Goal: Task Accomplishment & Management: Complete application form

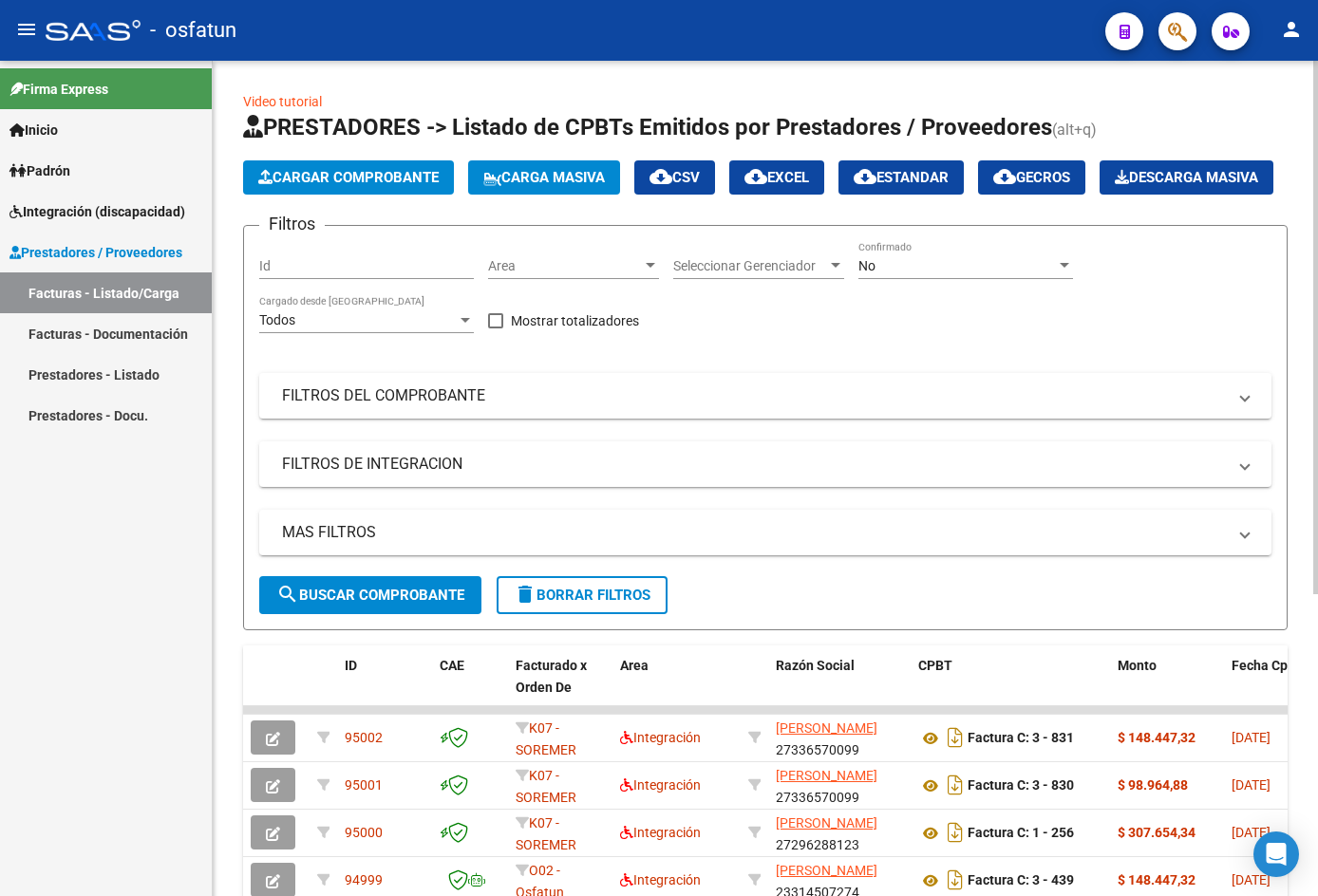
click at [433, 175] on span "Cargar Comprobante" at bounding box center [349, 177] width 180 height 17
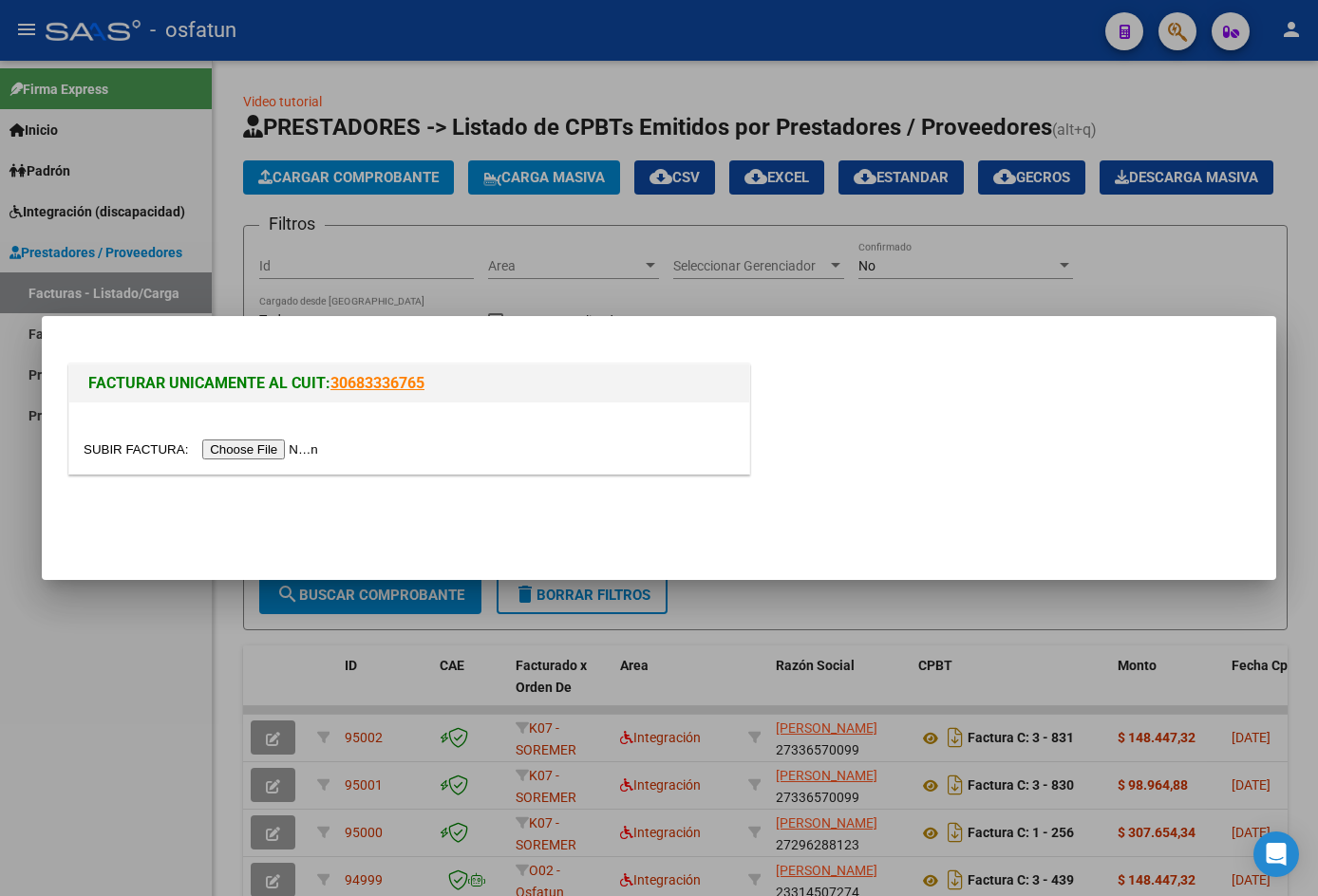
click at [272, 453] on input "file" at bounding box center [203, 449] width 241 height 20
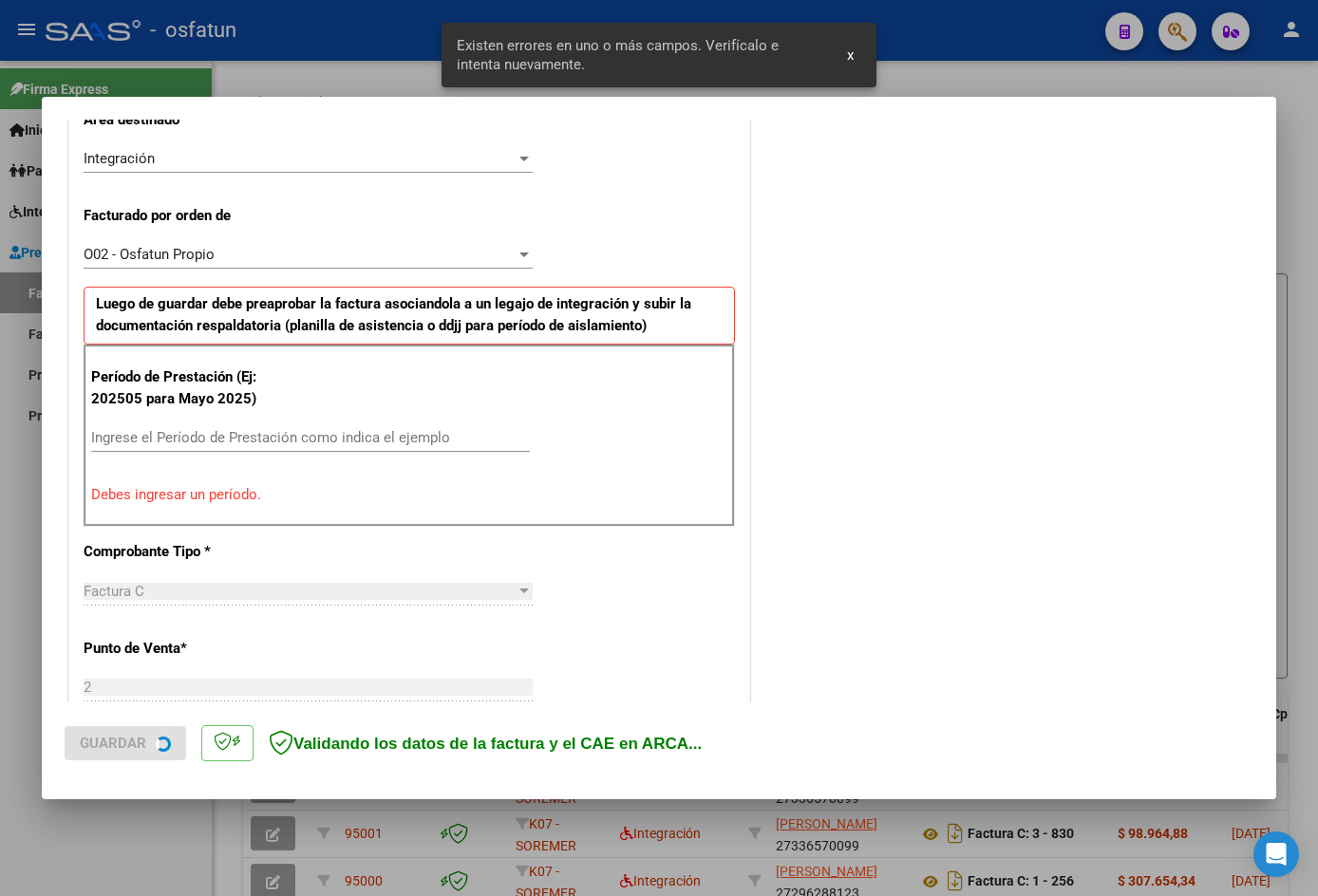
scroll to position [466, 0]
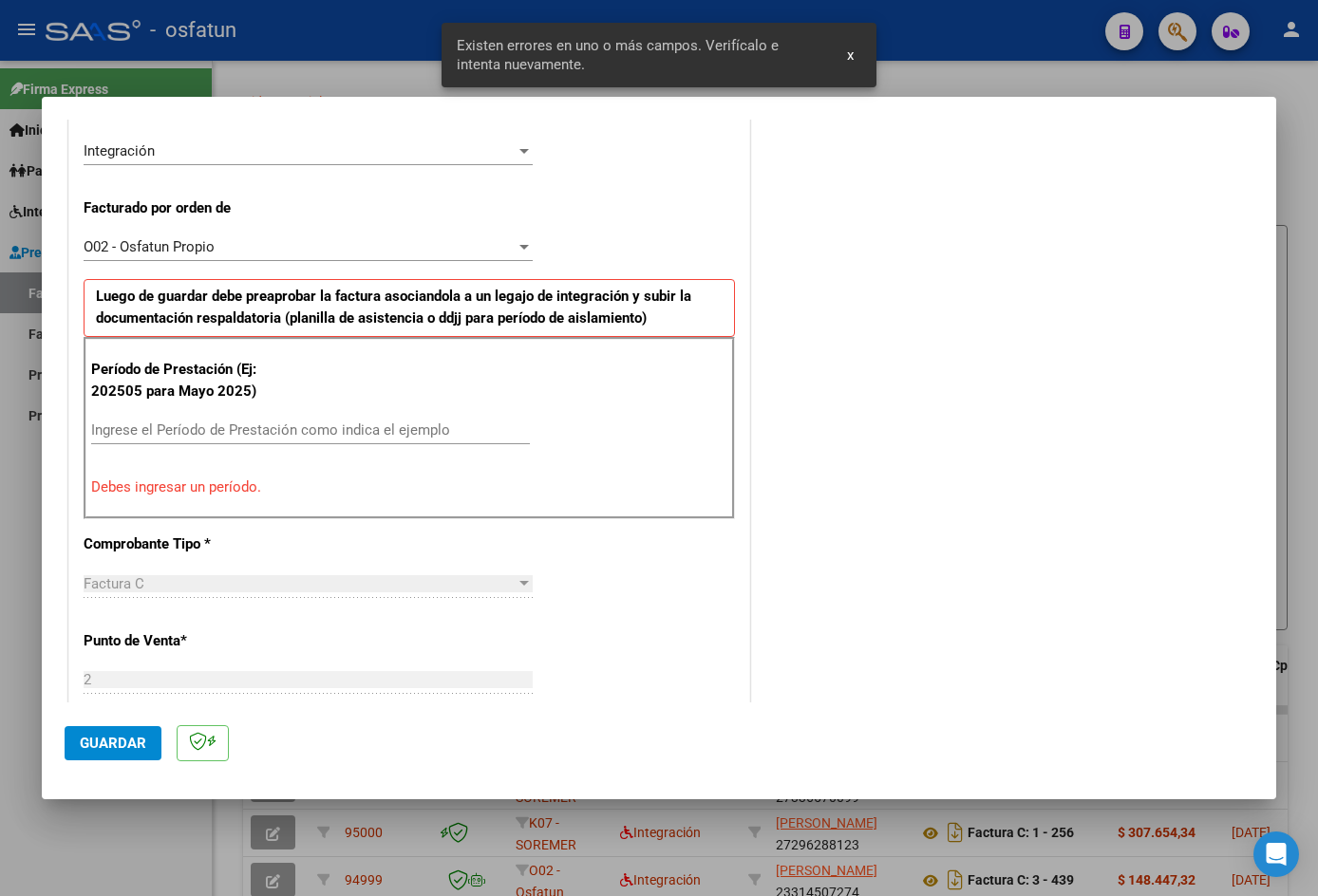
click at [154, 500] on div "Período de Prestación (Ej: 202505 para [DATE]) Ingrese el Período de Prestación…" at bounding box center [409, 429] width 652 height 182
click at [176, 428] on input "Ingrese el Período de Prestación como indica el ejemplo" at bounding box center [310, 430] width 439 height 17
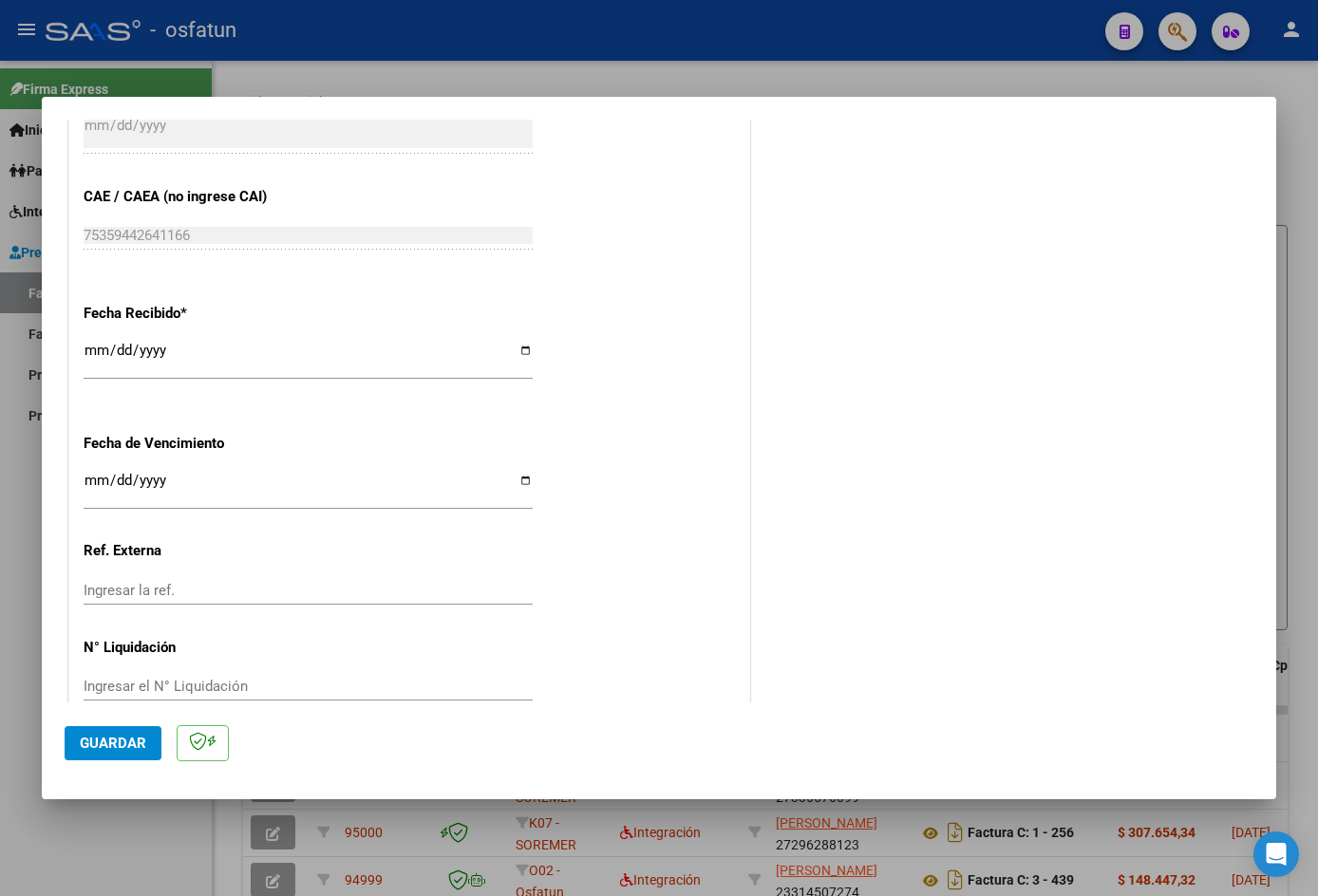
scroll to position [1292, 0]
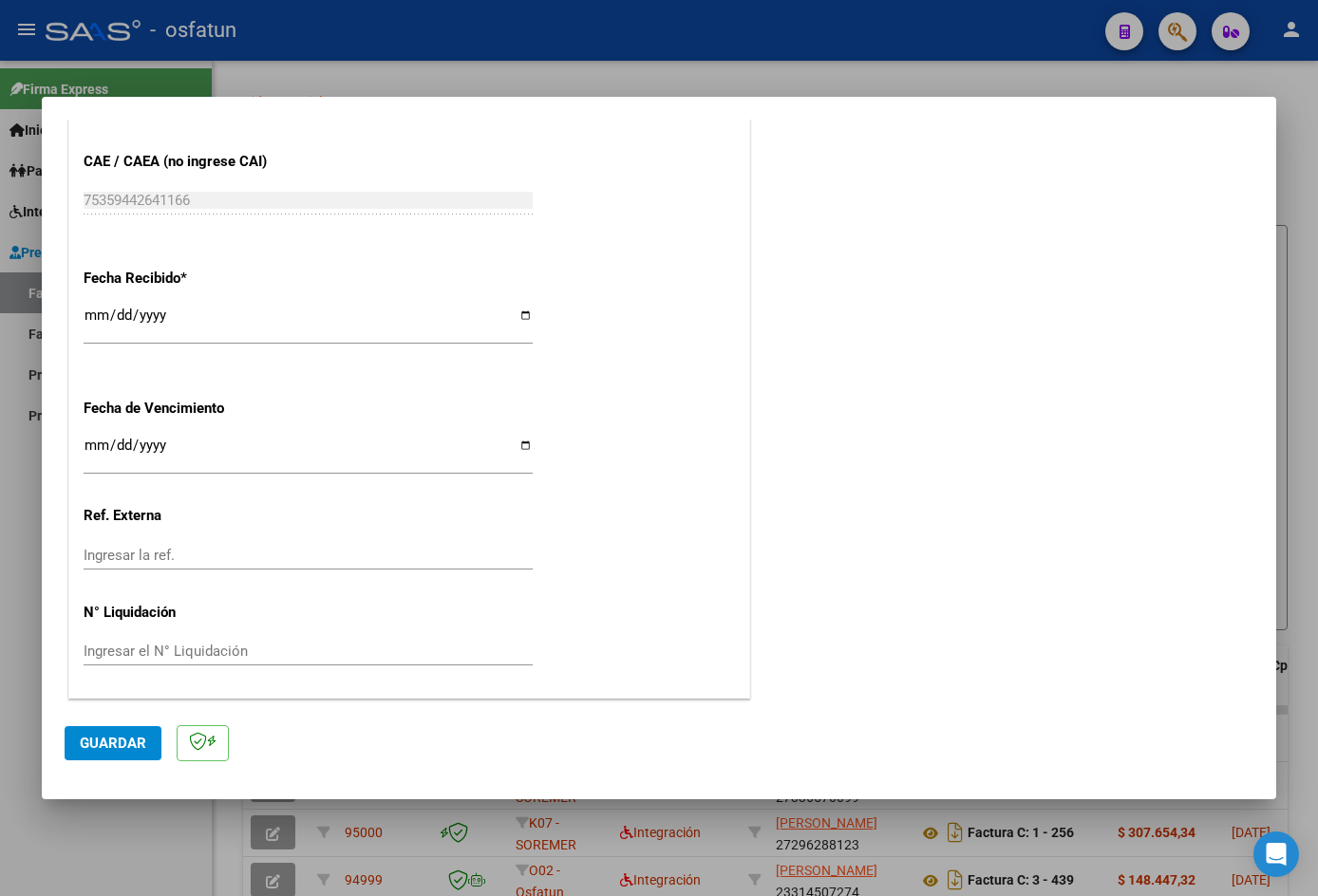
type input "202508"
click at [111, 750] on span "Guardar" at bounding box center [113, 743] width 66 height 17
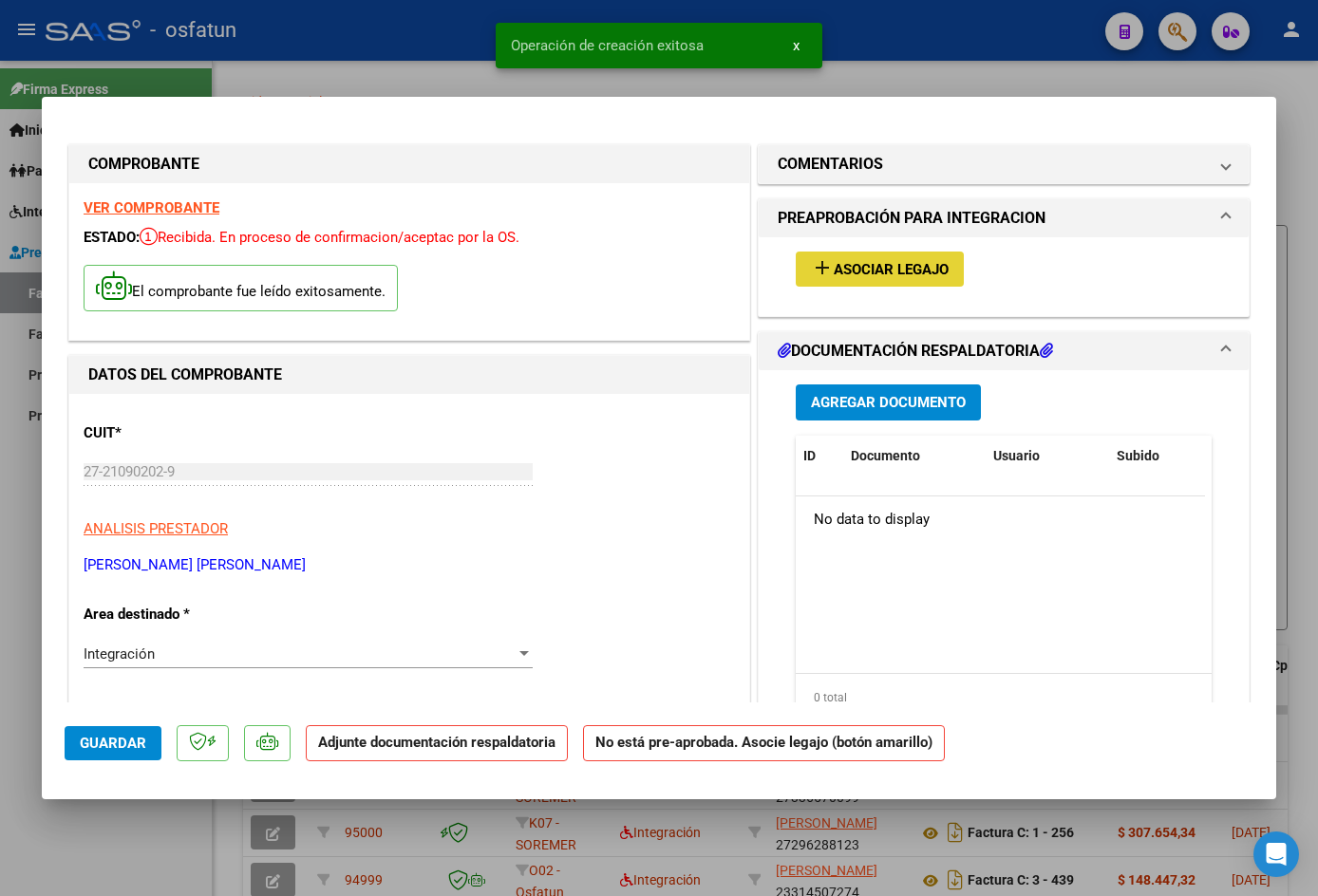
click at [831, 280] on button "add Asociar Legajo" at bounding box center [880, 268] width 168 height 35
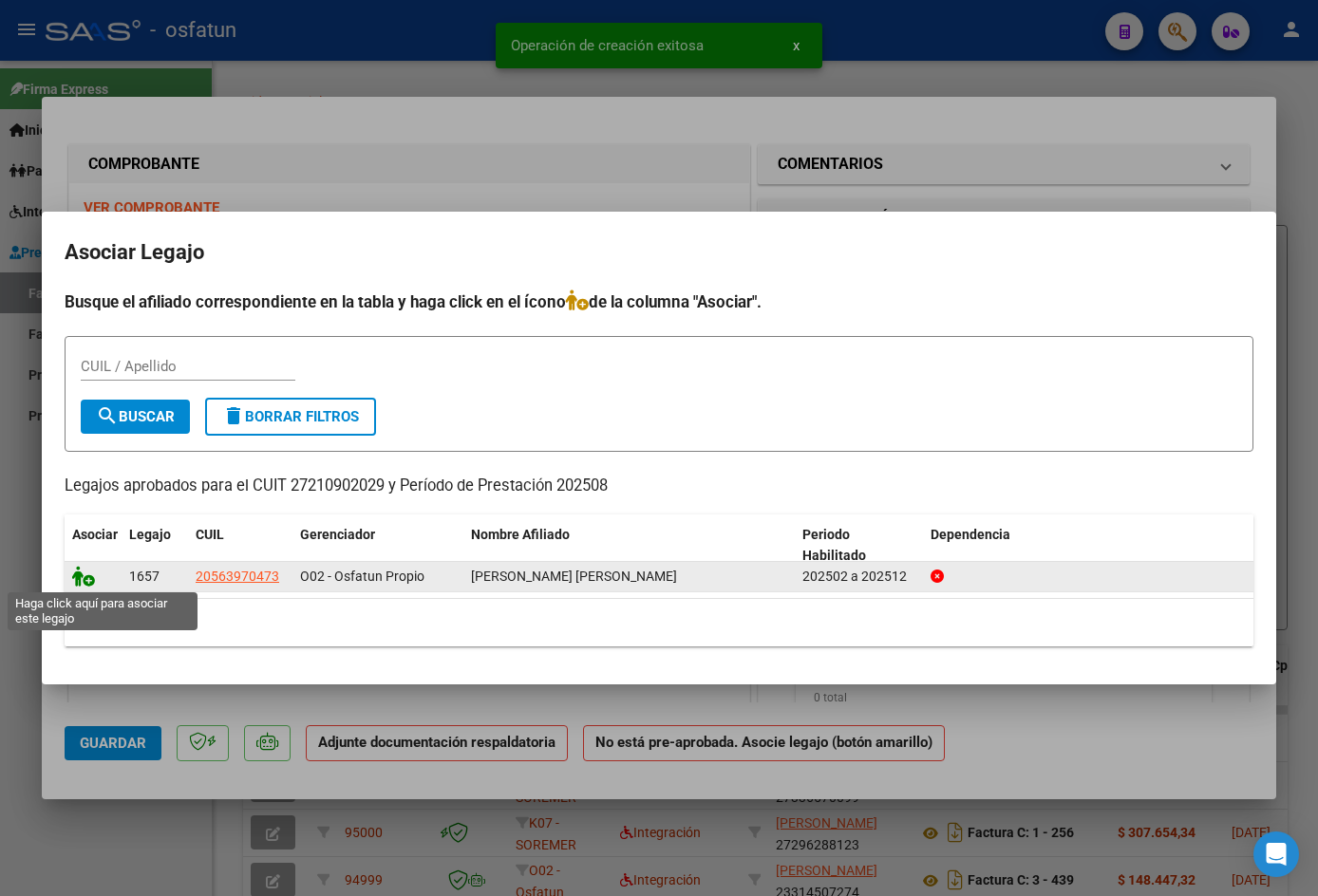
click at [92, 567] on icon at bounding box center [83, 576] width 23 height 21
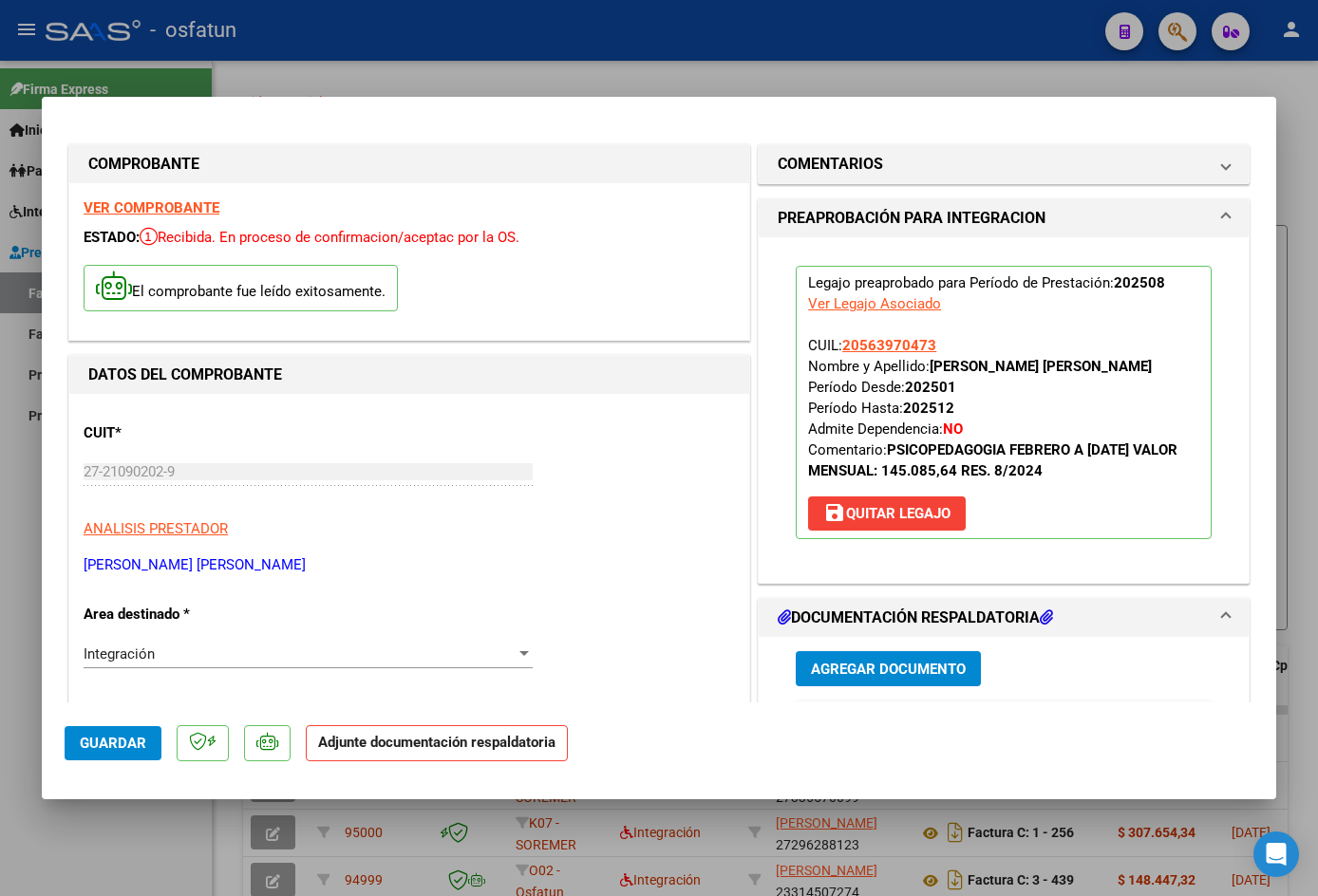
click at [942, 668] on span "Agregar Documento" at bounding box center [888, 669] width 154 height 17
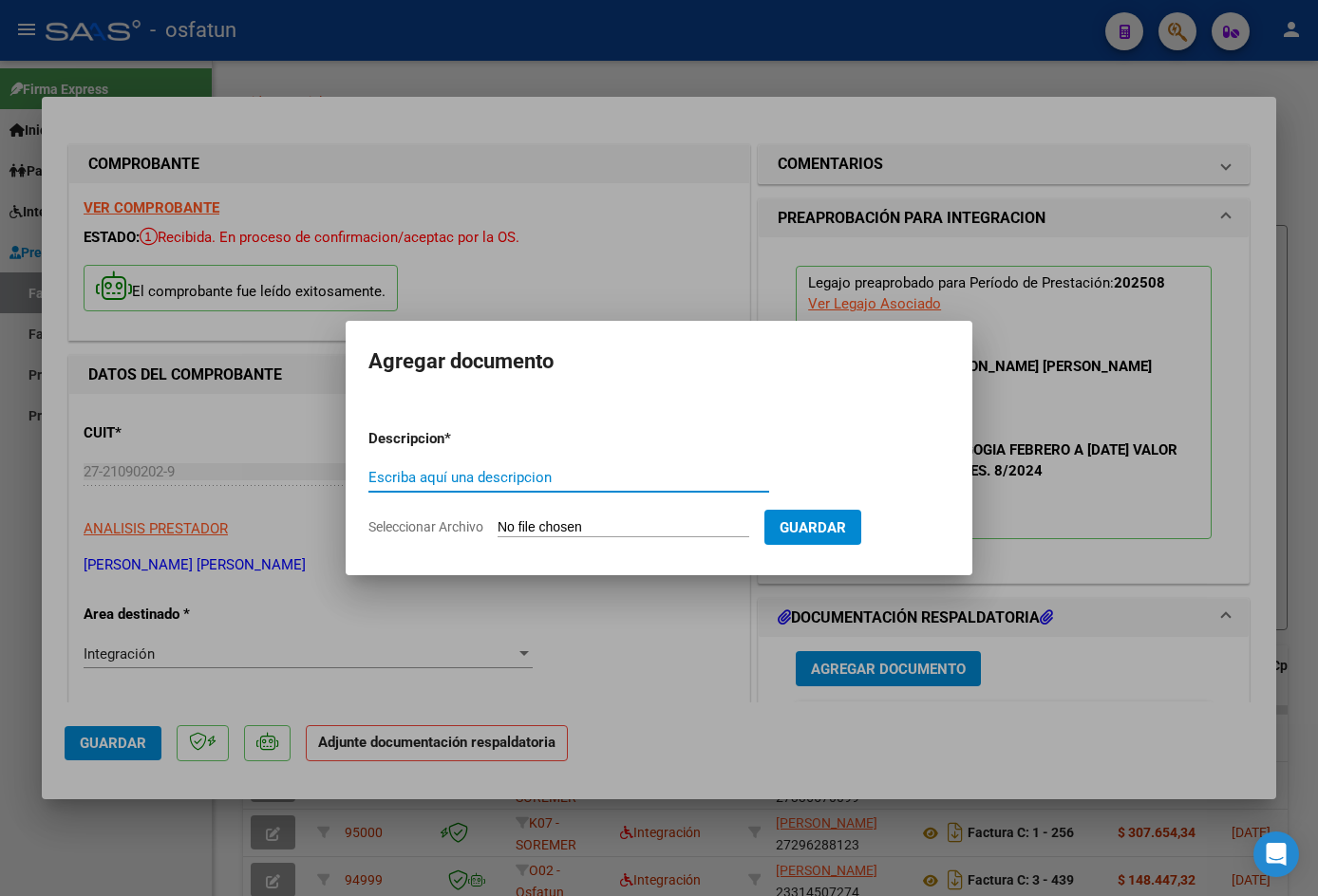
click at [616, 466] on div "Escriba aquí una descripcion" at bounding box center [568, 477] width 401 height 29
type input "asistencia"
click at [619, 525] on input "Seleccionar Archivo" at bounding box center [624, 529] width 252 height 18
type input "C:\fakepath\[PERSON_NAME]- planilla agosto.jpg"
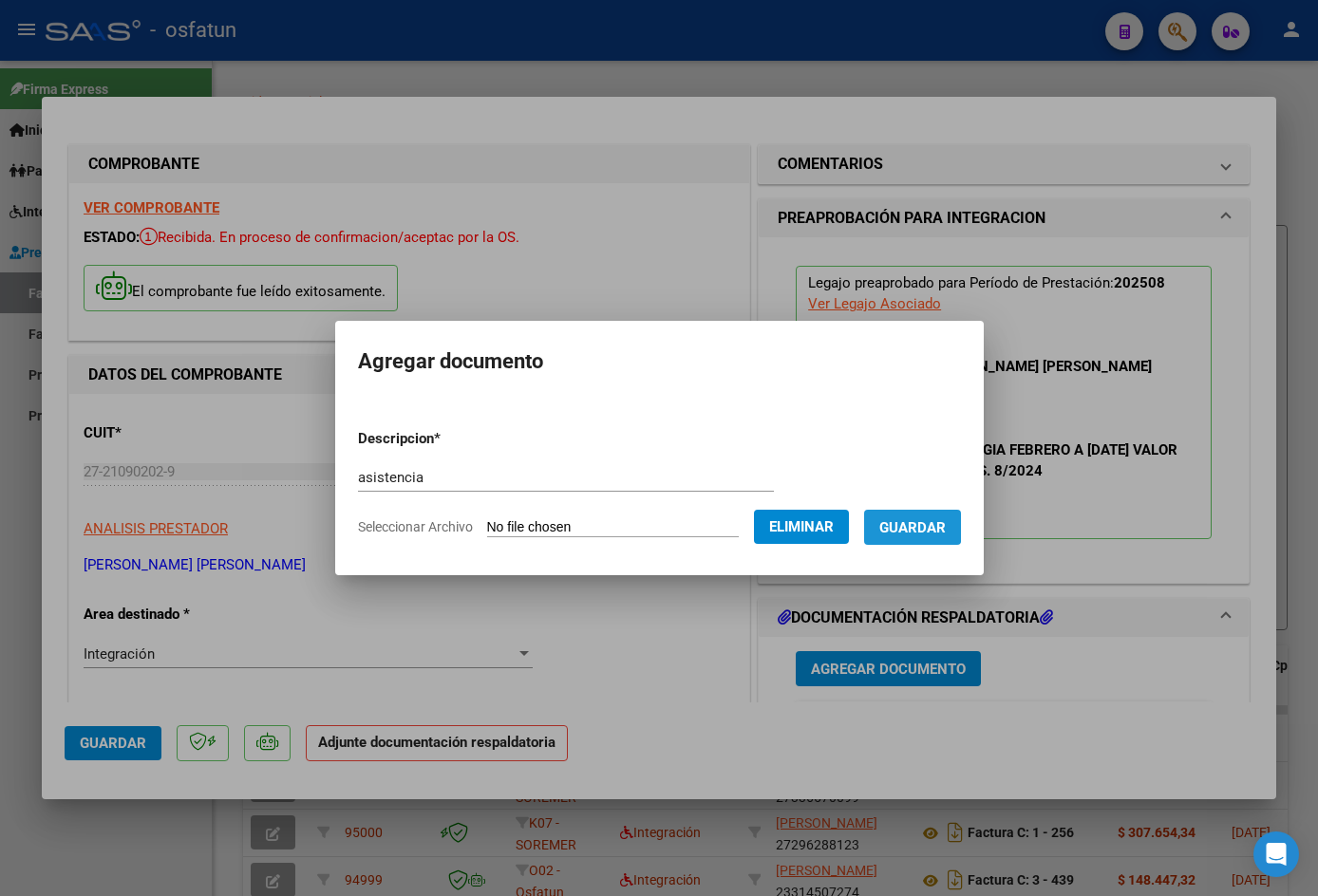
click at [927, 523] on span "Guardar" at bounding box center [912, 528] width 66 height 17
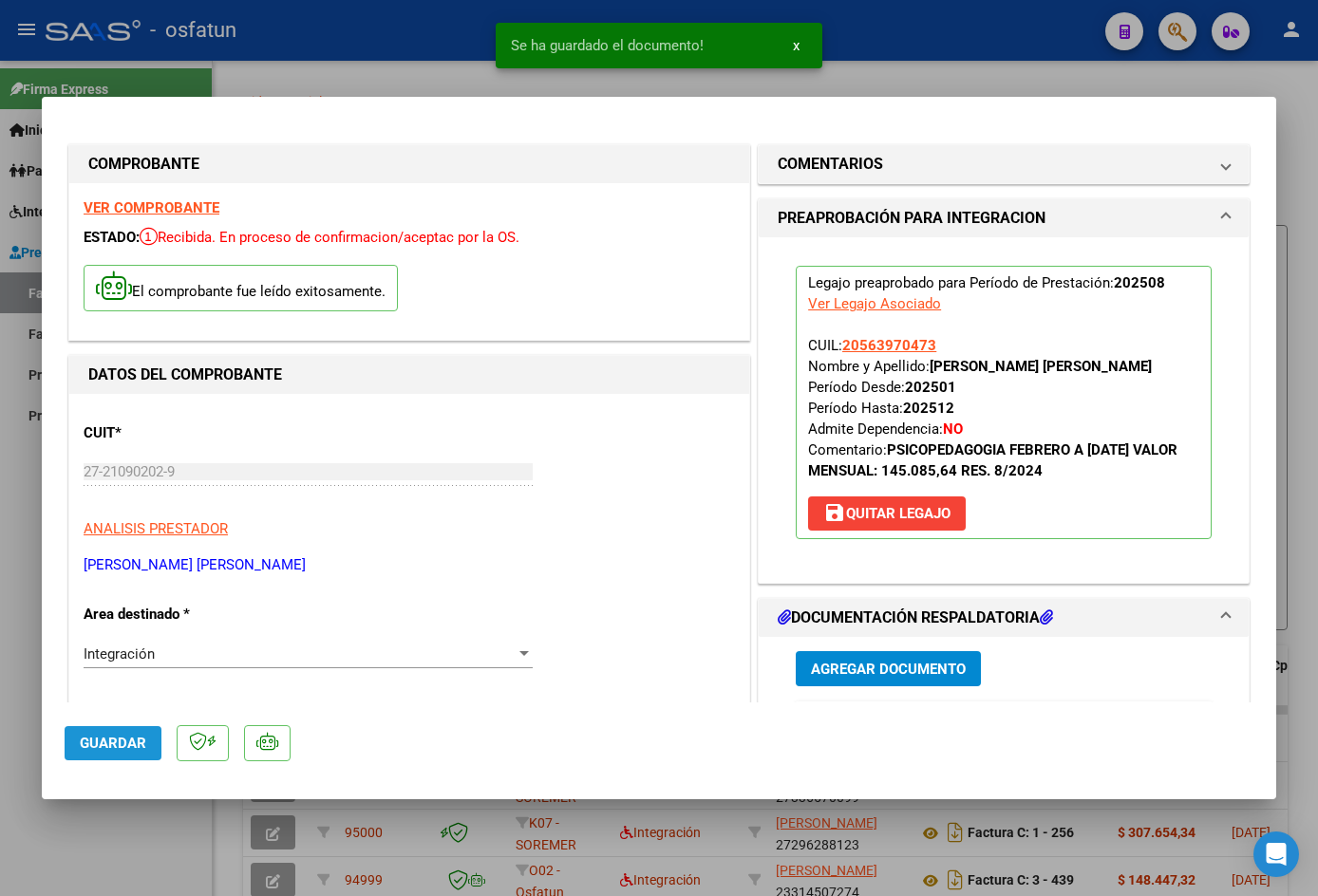
click at [138, 744] on span "Guardar" at bounding box center [113, 743] width 66 height 17
click at [939, 41] on div at bounding box center [659, 448] width 1318 height 896
type input "$ 0,00"
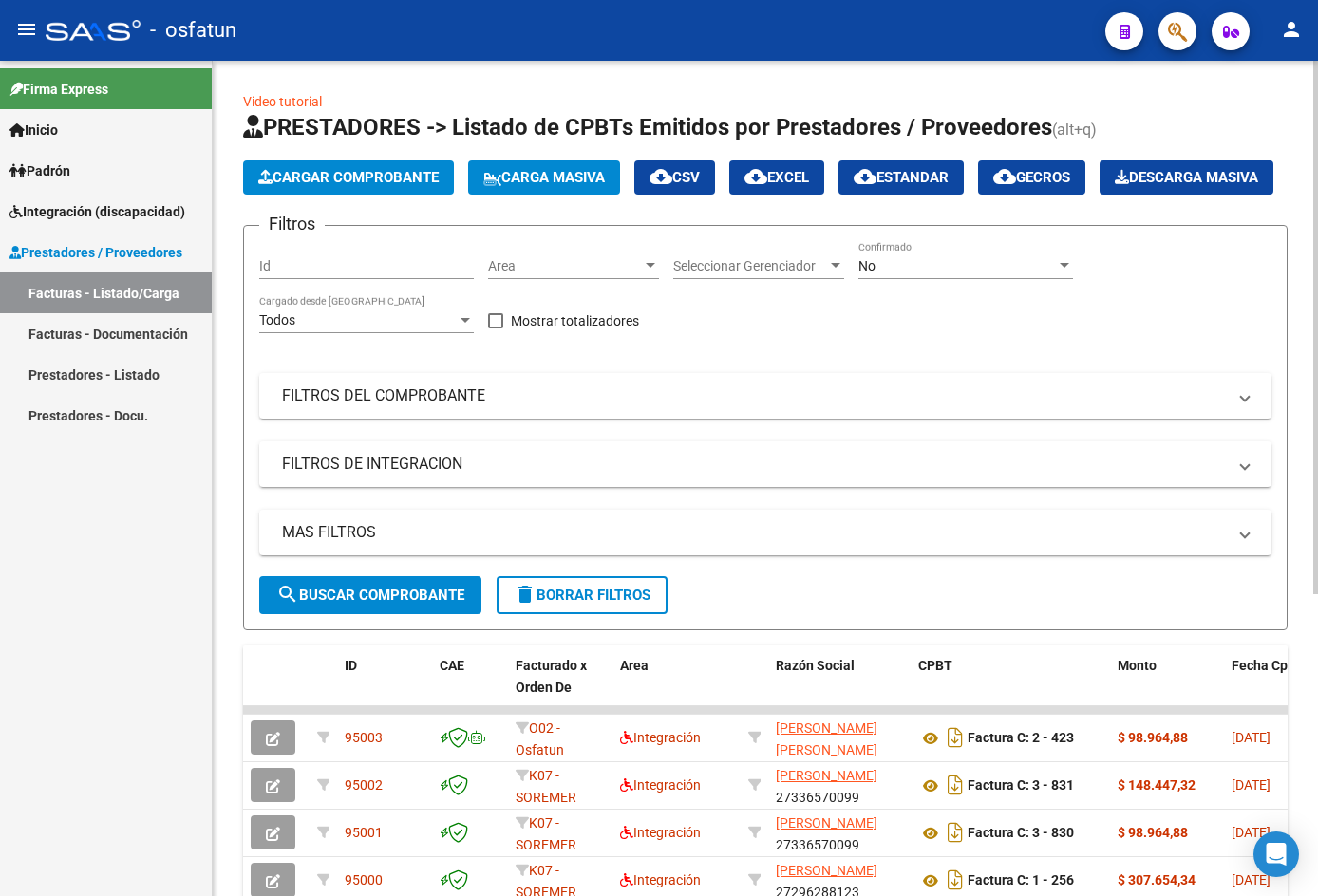
click at [304, 169] on span "Cargar Comprobante" at bounding box center [349, 177] width 180 height 17
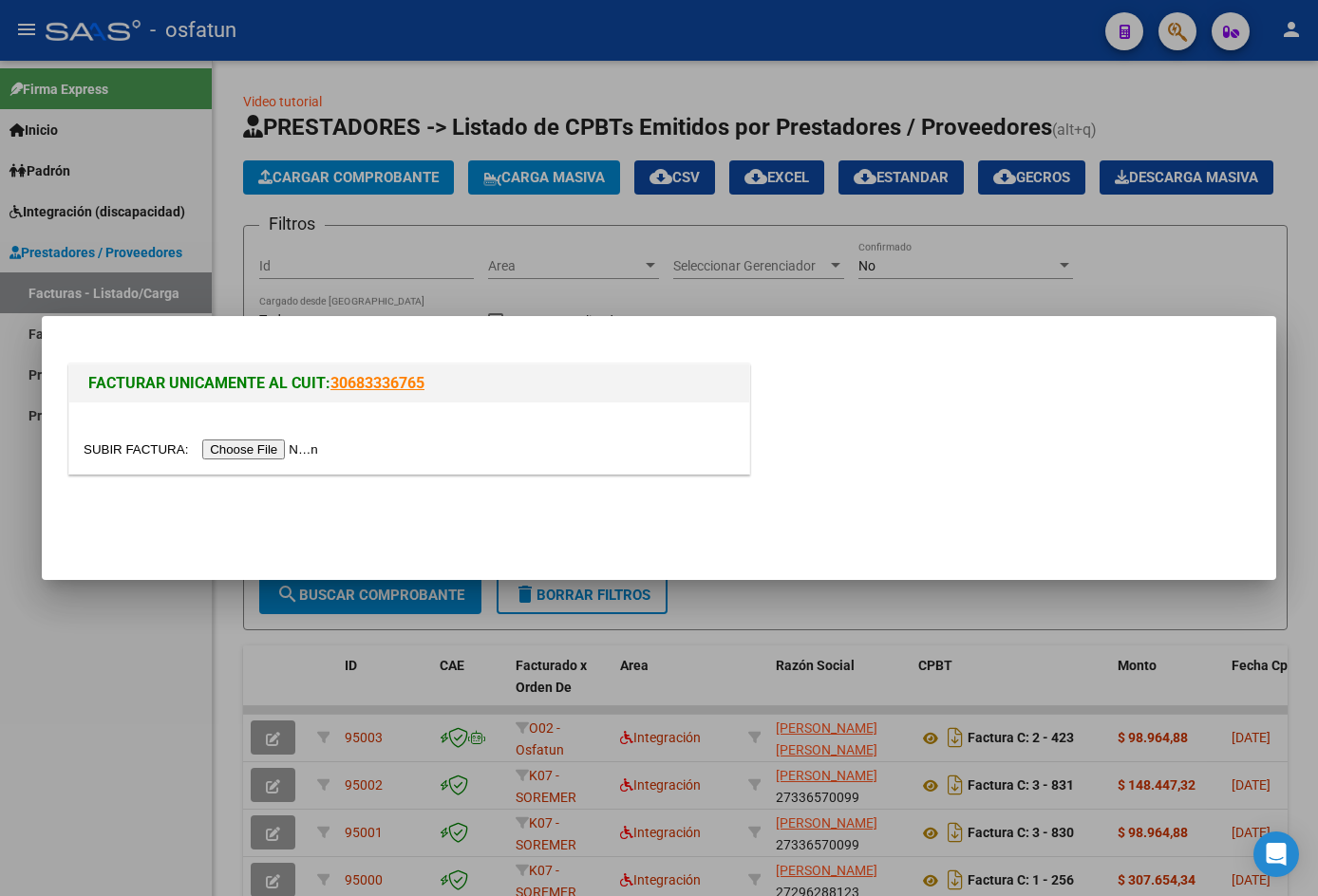
click at [261, 445] on input "file" at bounding box center [203, 449] width 241 height 20
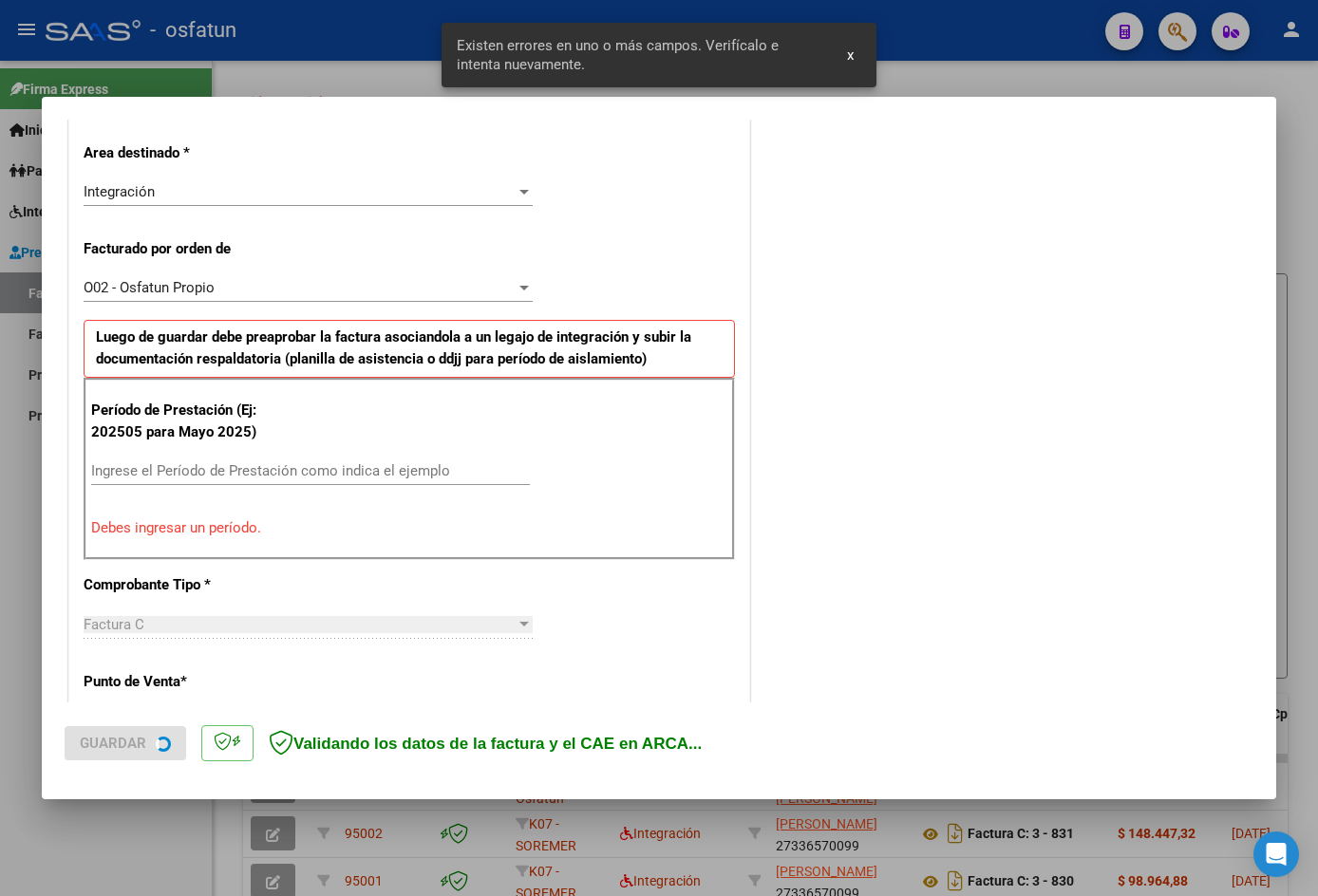
scroll to position [431, 0]
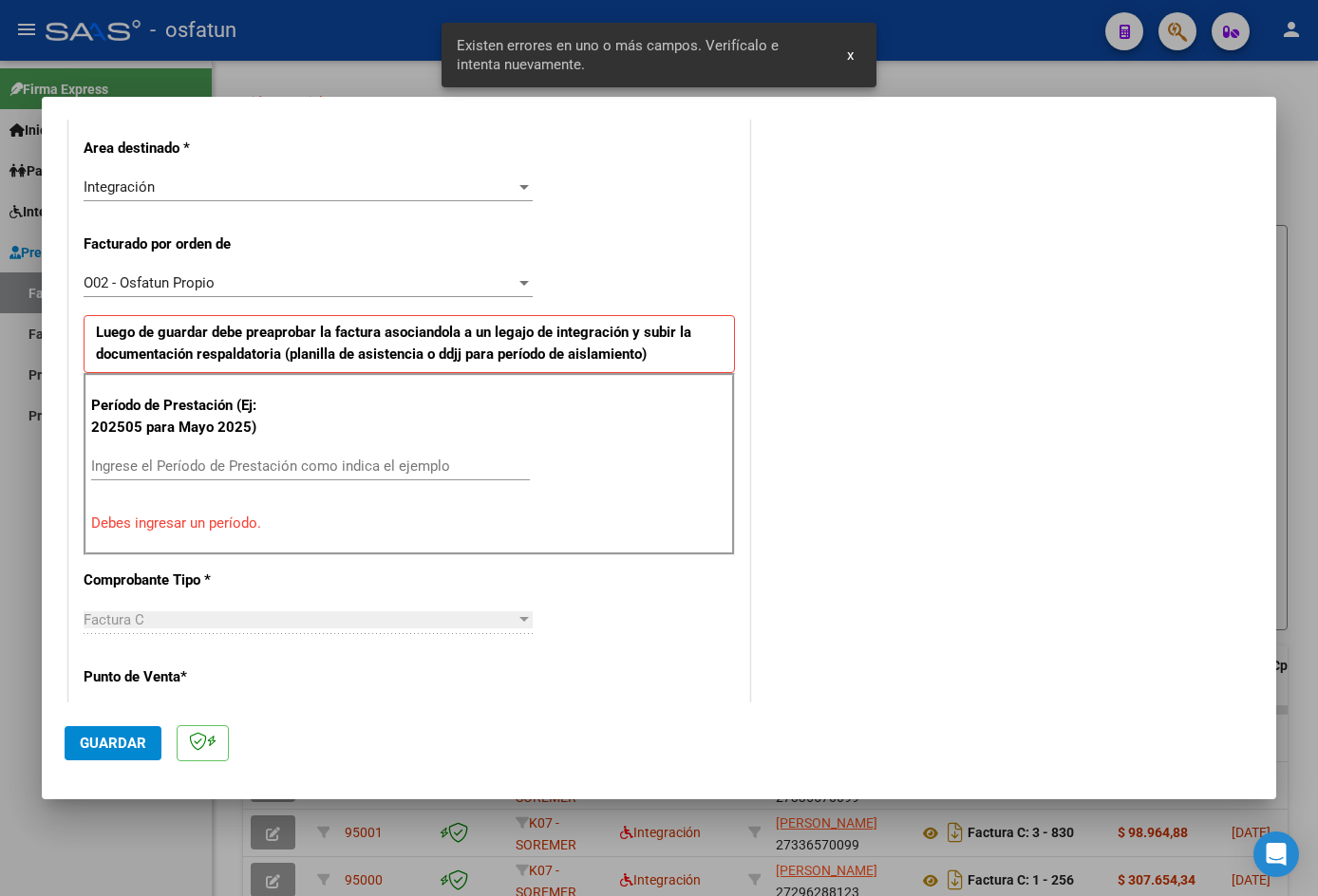
click at [177, 464] on input "Ingrese el Período de Prestación como indica el ejemplo" at bounding box center [310, 465] width 439 height 17
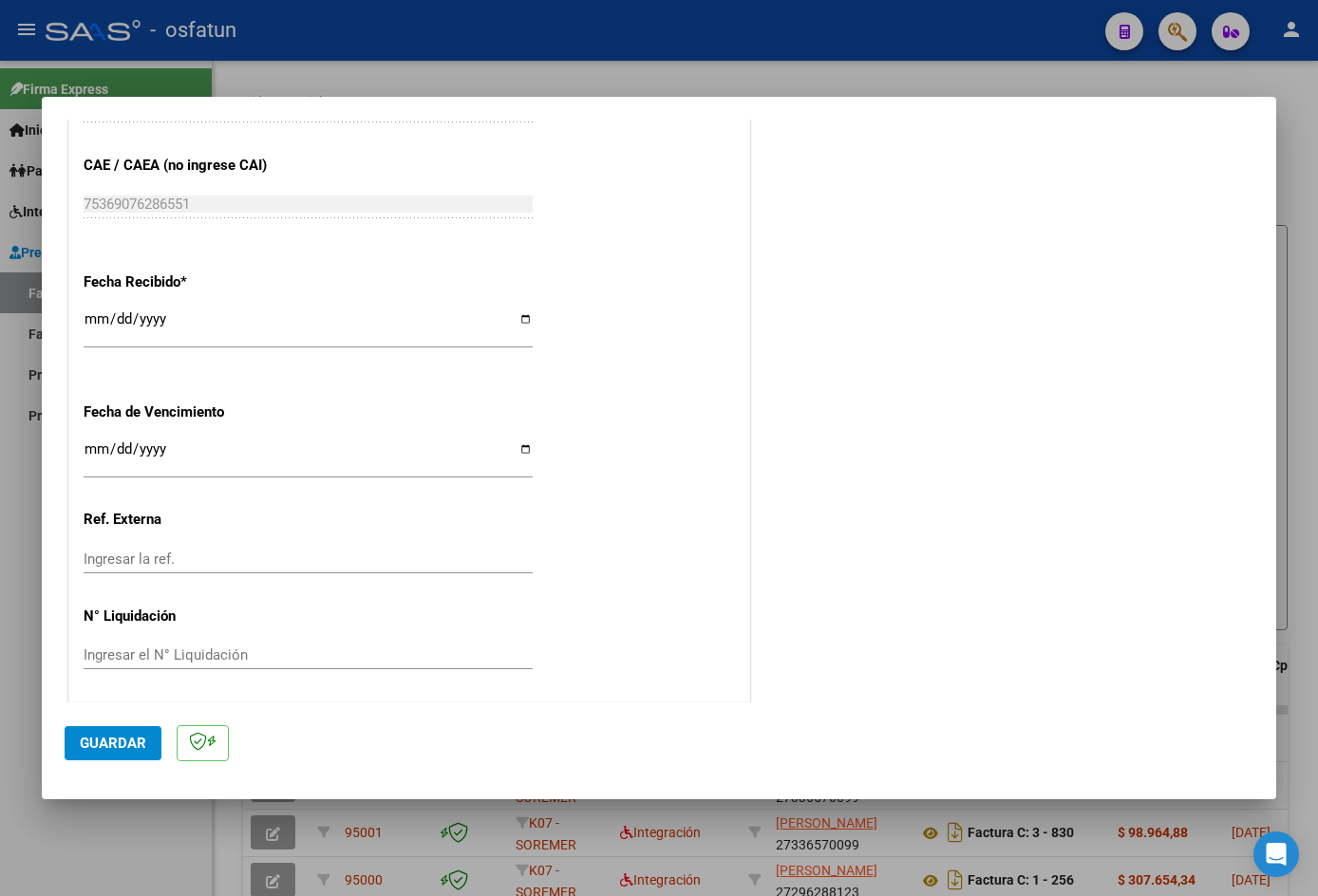
scroll to position [1292, 0]
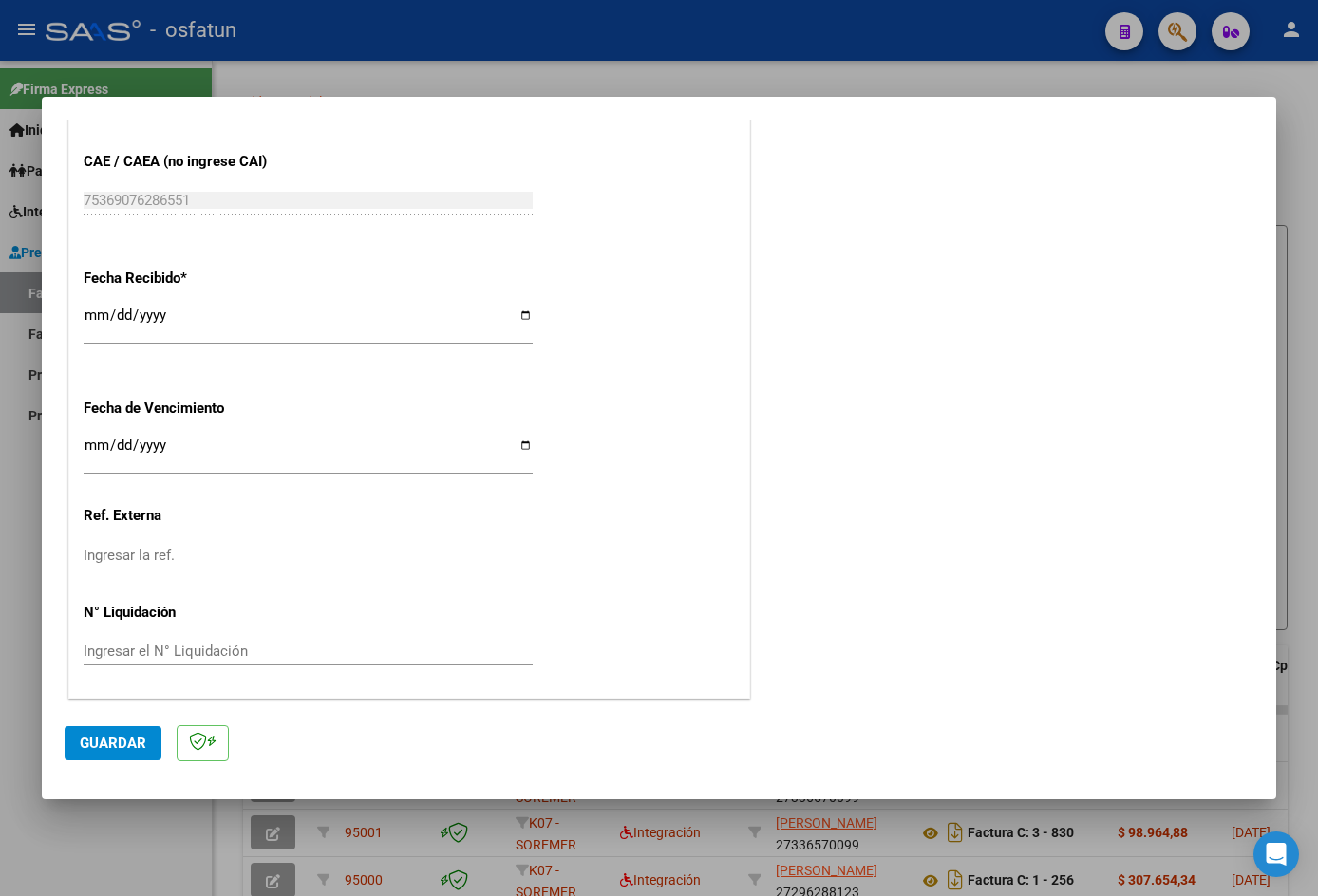
type input "202508"
click at [114, 745] on span "Guardar" at bounding box center [113, 743] width 66 height 17
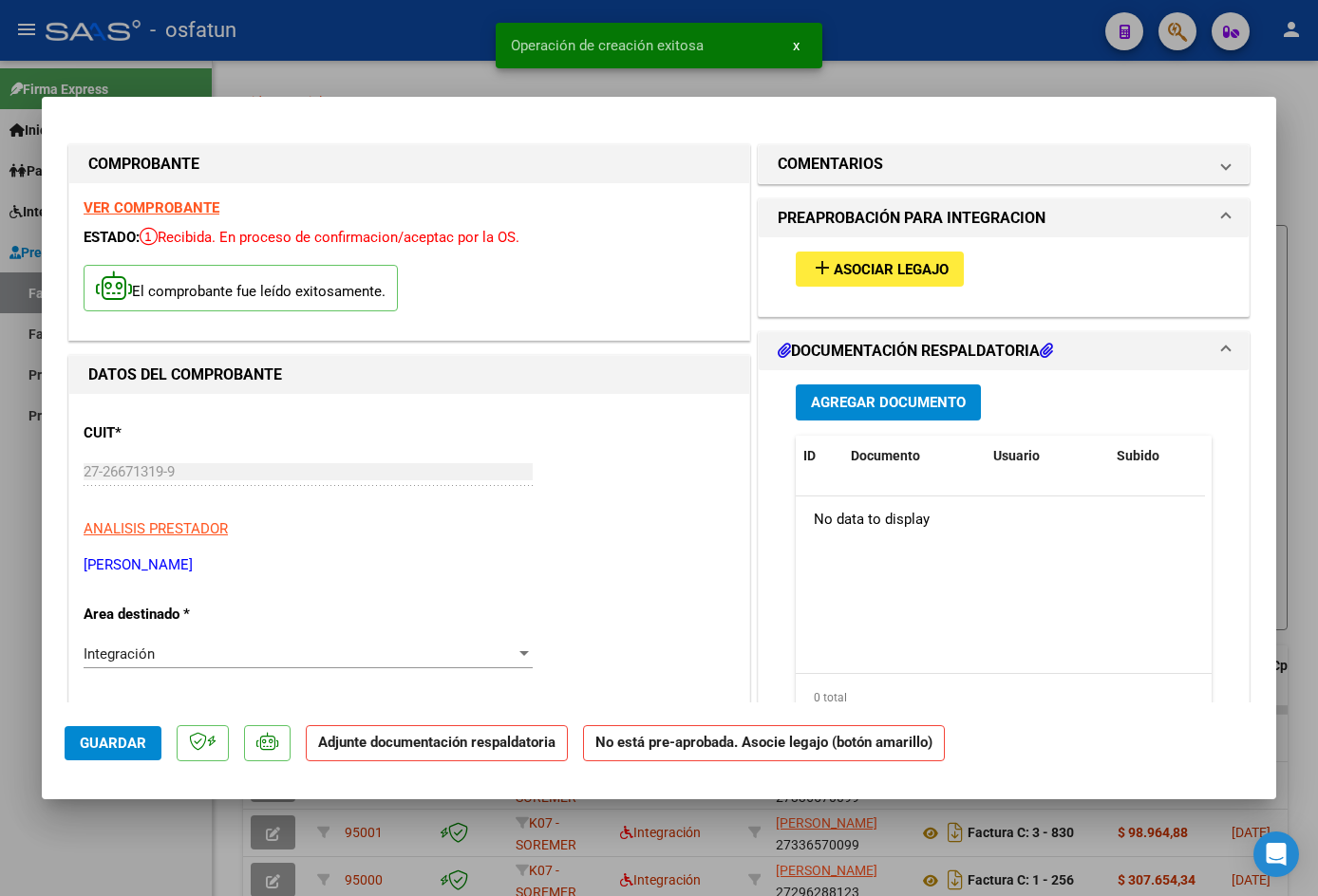
click at [834, 268] on span "Asociar Legajo" at bounding box center [891, 269] width 115 height 17
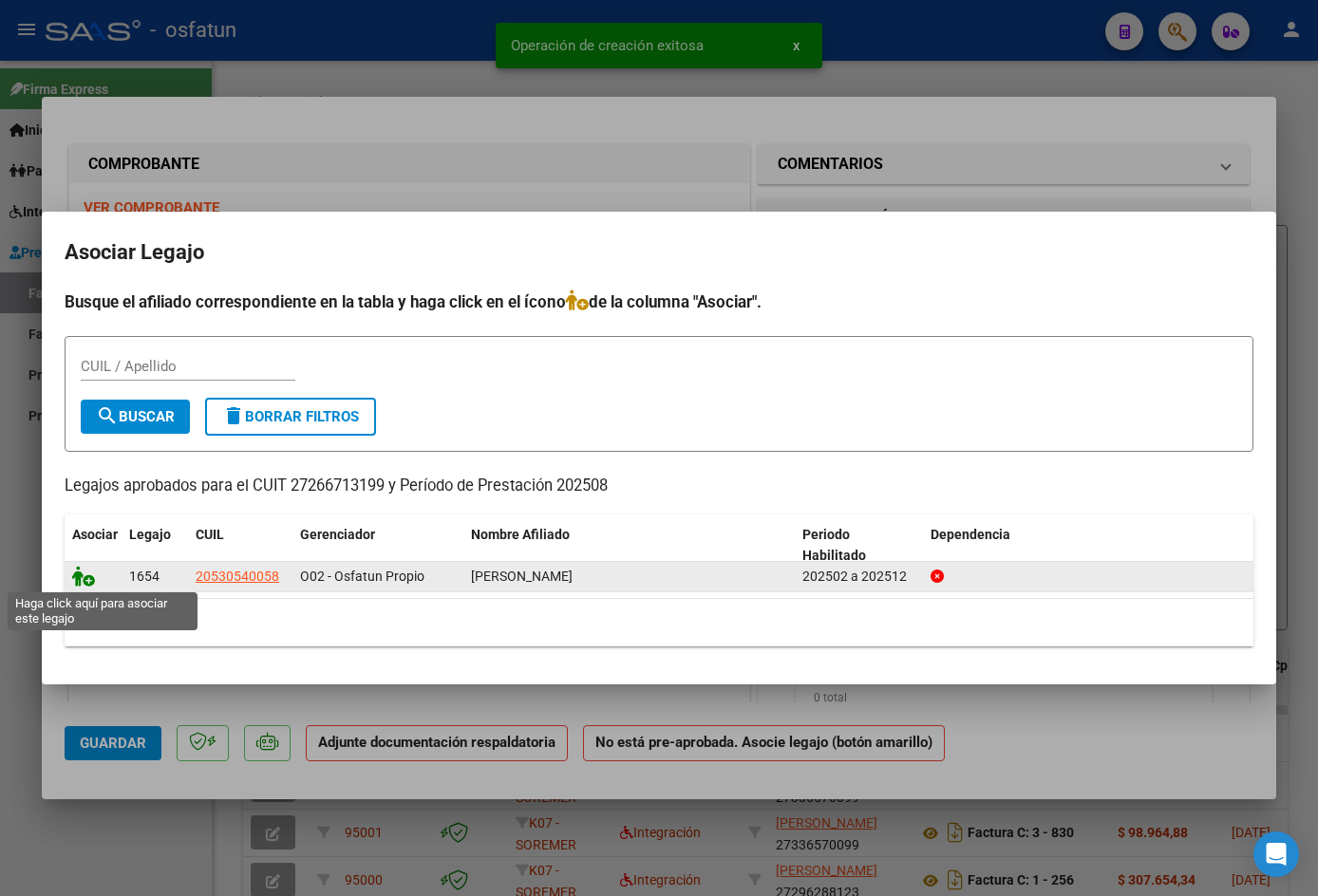
click at [90, 581] on icon at bounding box center [83, 576] width 23 height 21
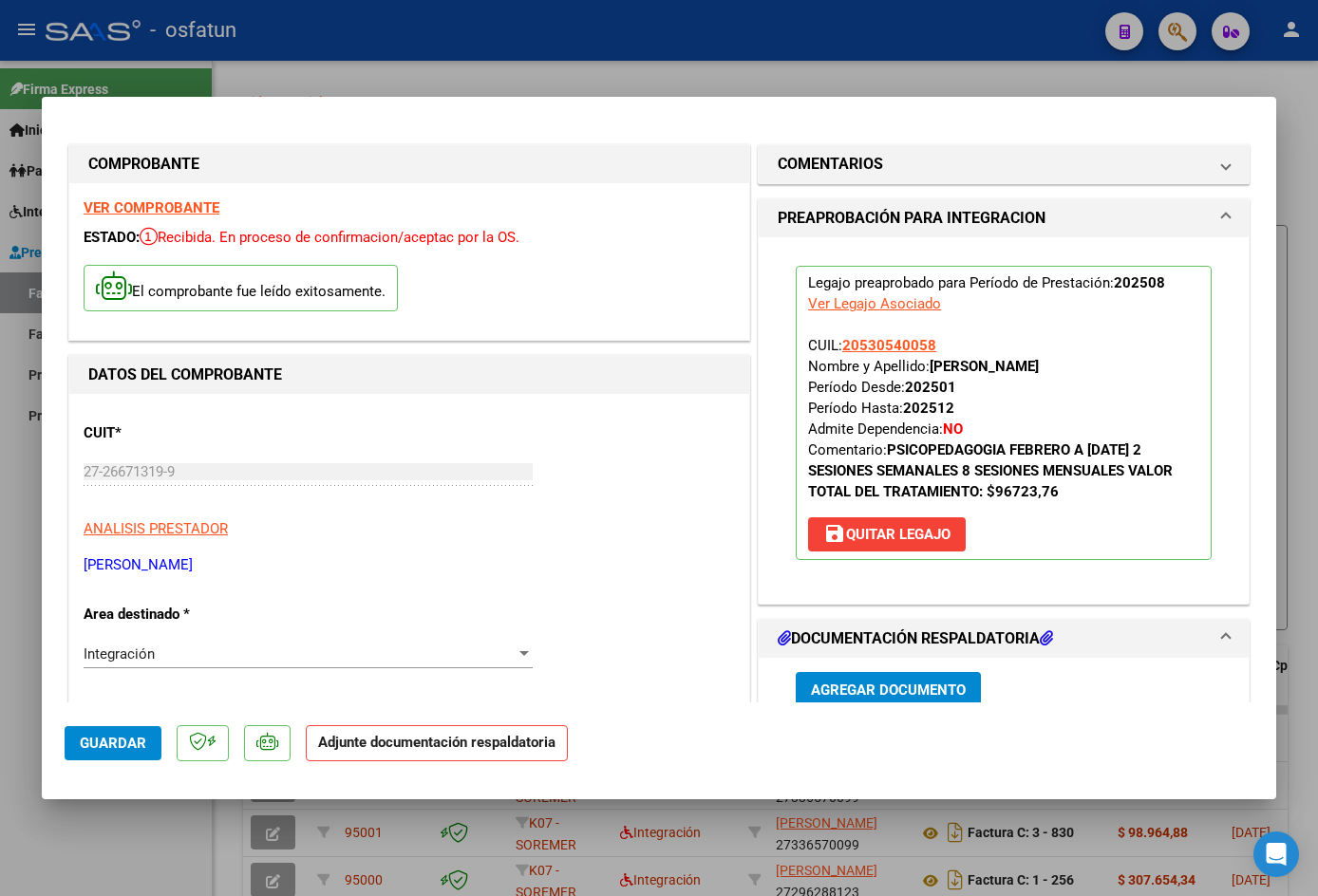
click at [811, 688] on span "Agregar Documento" at bounding box center [888, 690] width 154 height 17
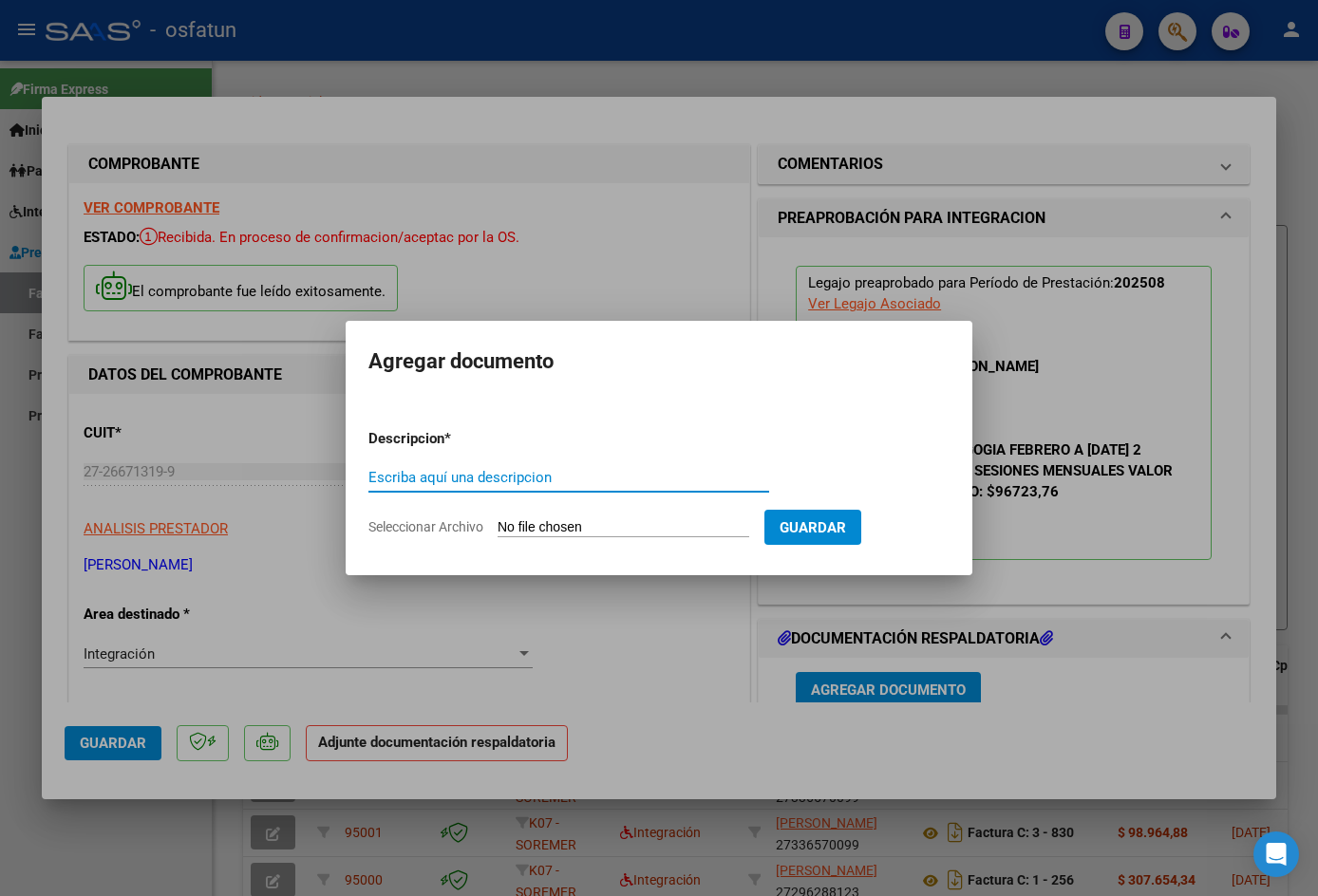
click at [598, 472] on input "Escriba aquí una descripcion" at bounding box center [568, 477] width 401 height 17
type input "asistencia"
click at [686, 529] on input "Seleccionar Archivo" at bounding box center [624, 529] width 252 height 18
type input "C:\fakepath\PLANILLA [DATE] [PERSON_NAME].pdf"
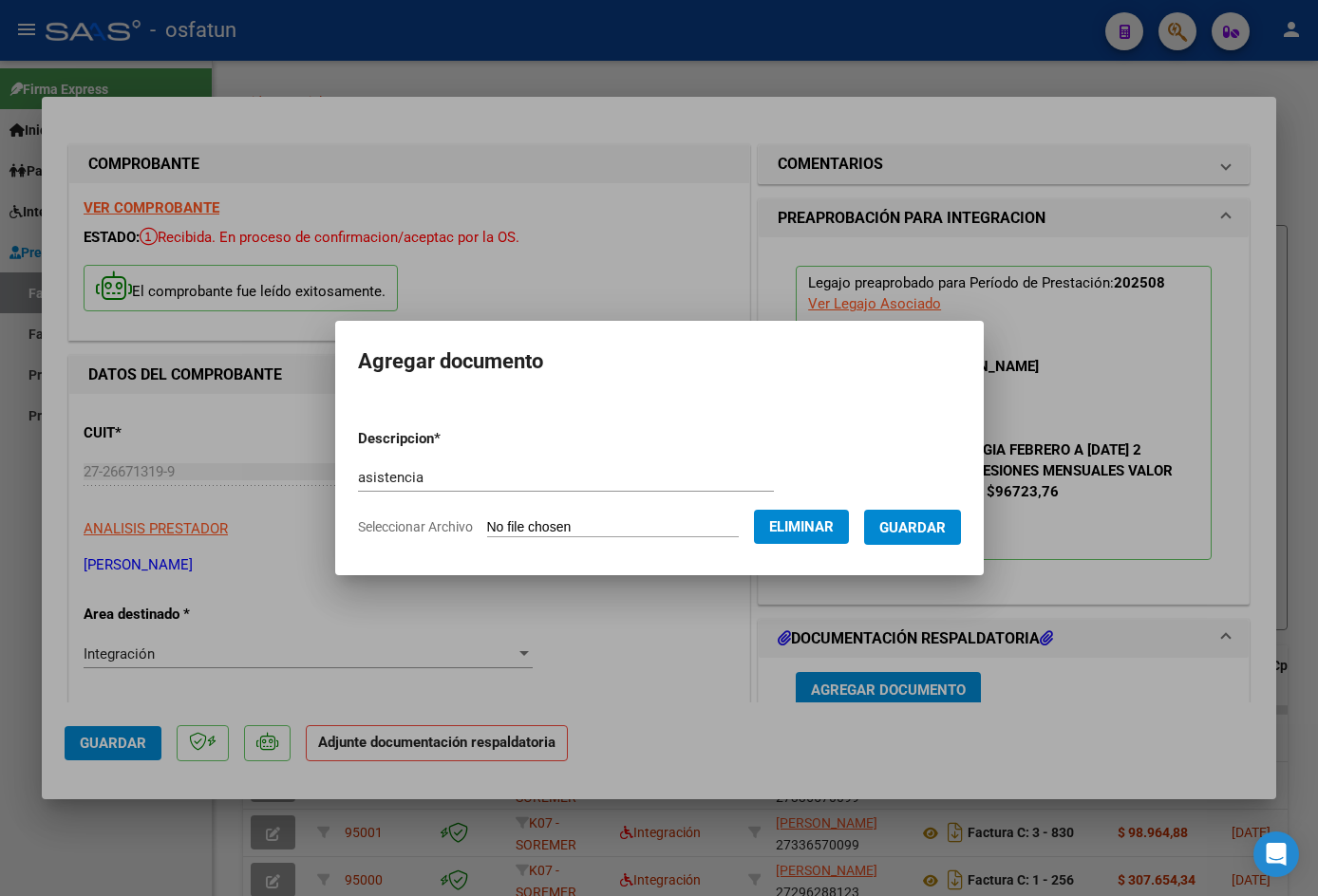
click at [925, 525] on span "Guardar" at bounding box center [912, 528] width 66 height 17
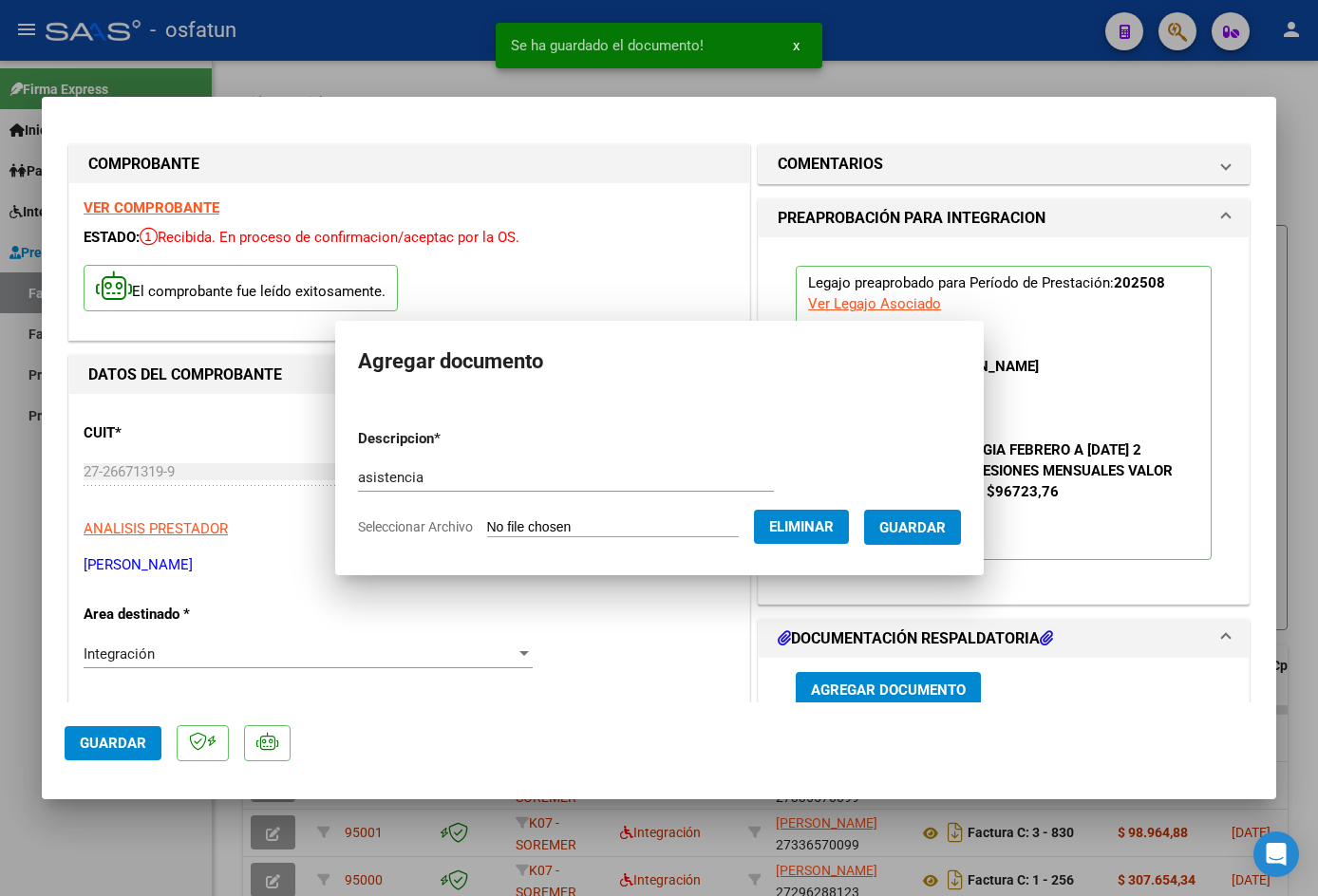
scroll to position [6, 0]
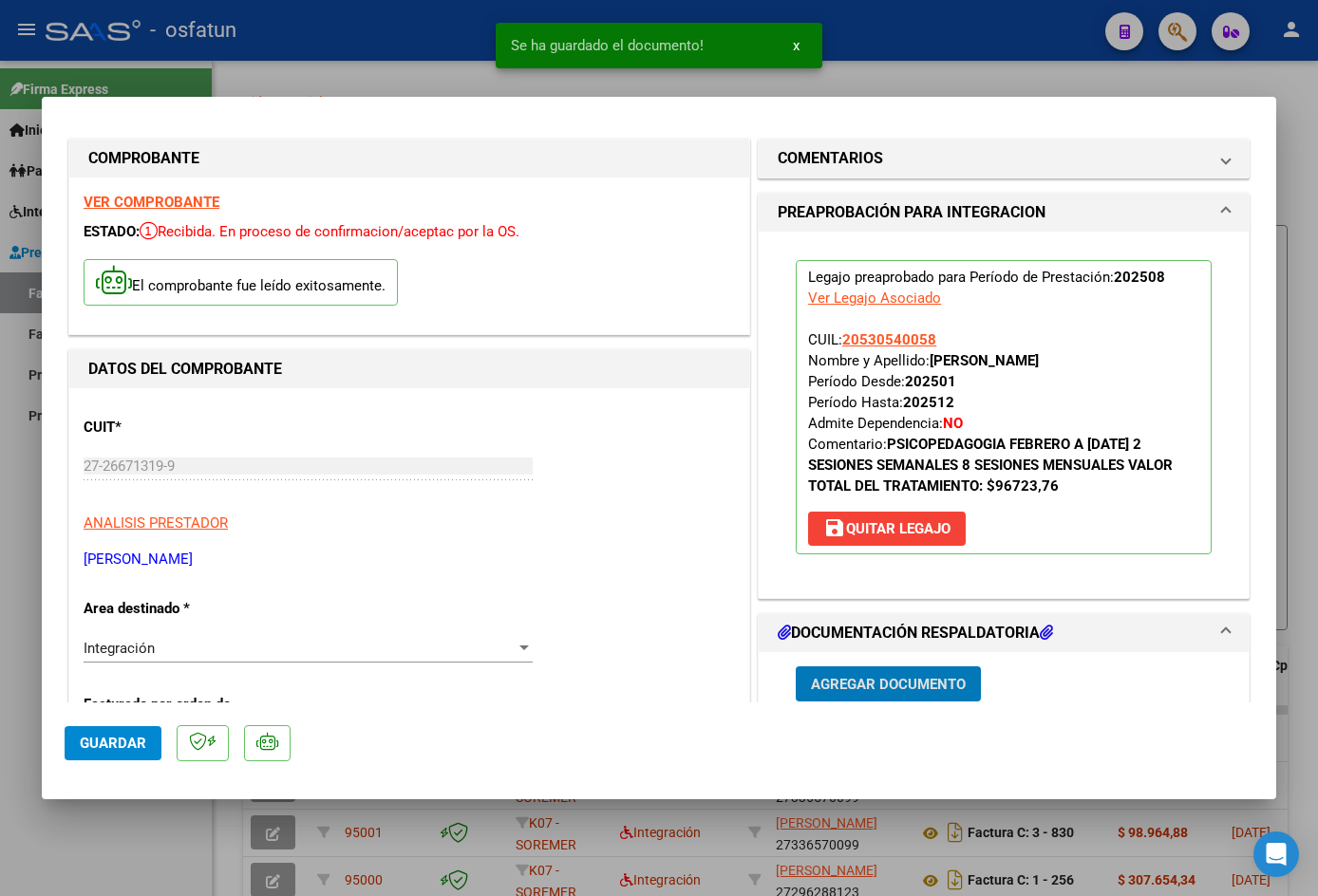
click at [127, 746] on span "Guardar" at bounding box center [113, 743] width 66 height 17
drag, startPoint x: 440, startPoint y: 26, endPoint x: 427, endPoint y: 29, distance: 13.3
click at [438, 27] on div at bounding box center [659, 448] width 1318 height 896
type input "$ 0,00"
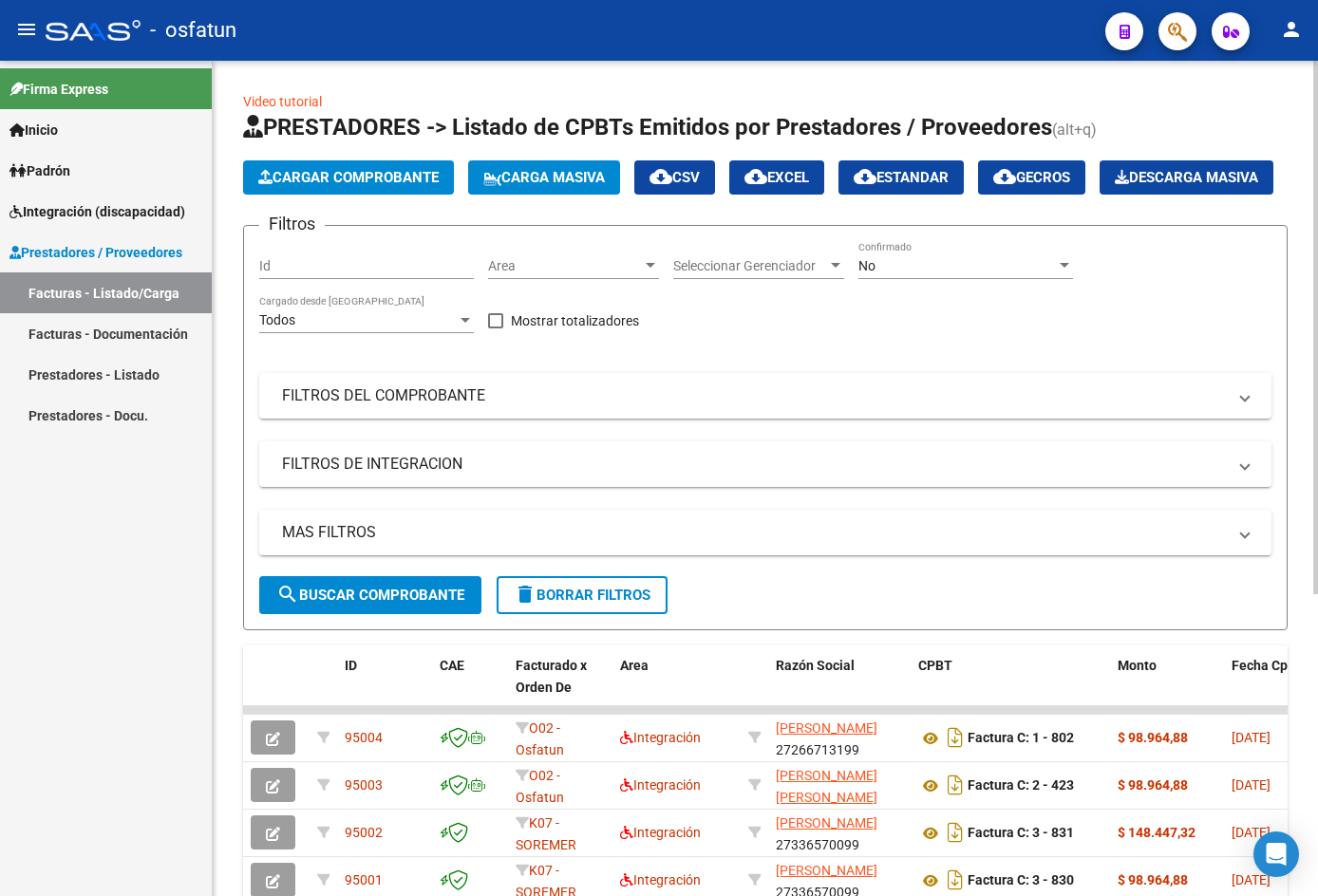
click at [407, 178] on span "Cargar Comprobante" at bounding box center [349, 177] width 180 height 17
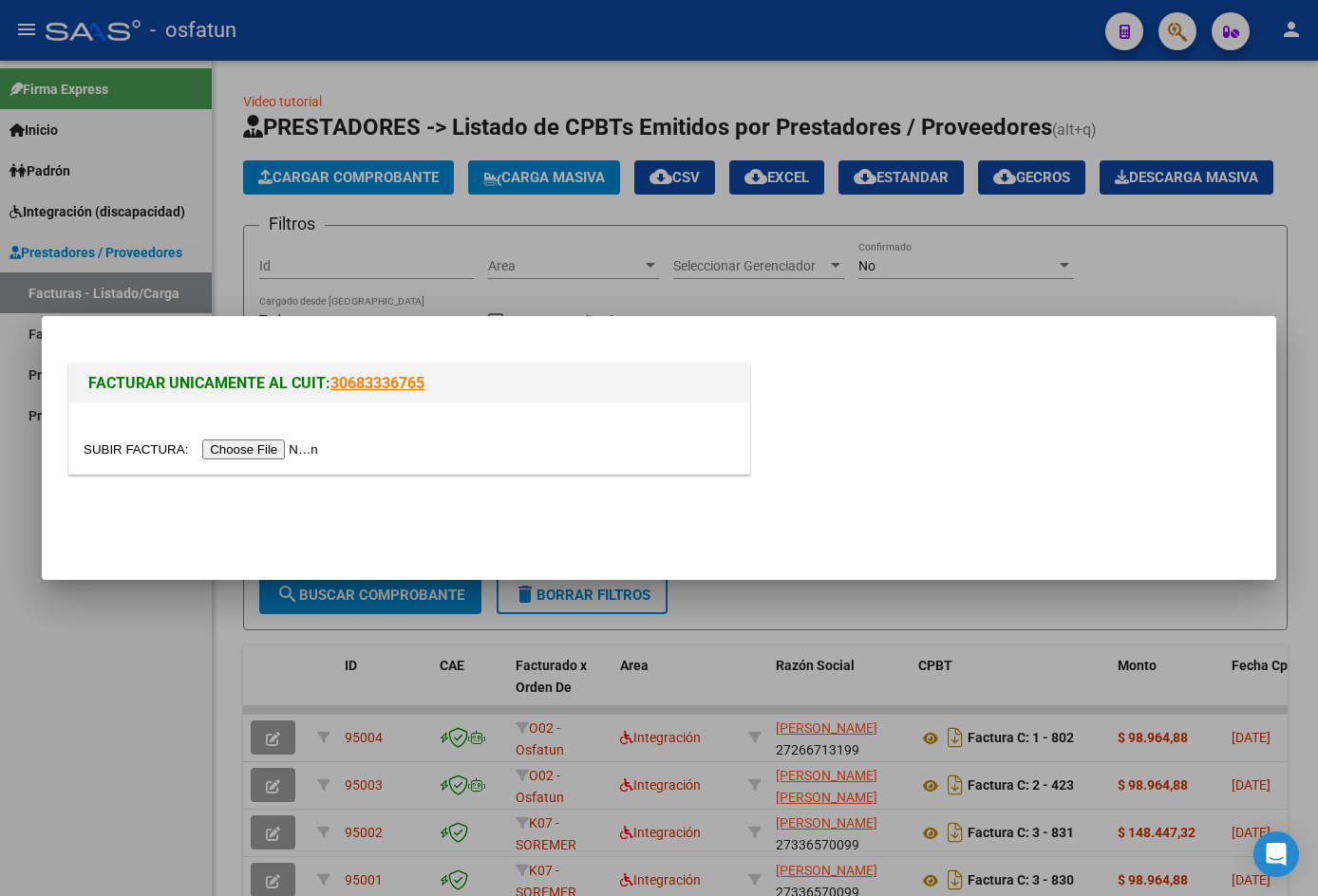
click at [299, 454] on input "file" at bounding box center [203, 449] width 241 height 20
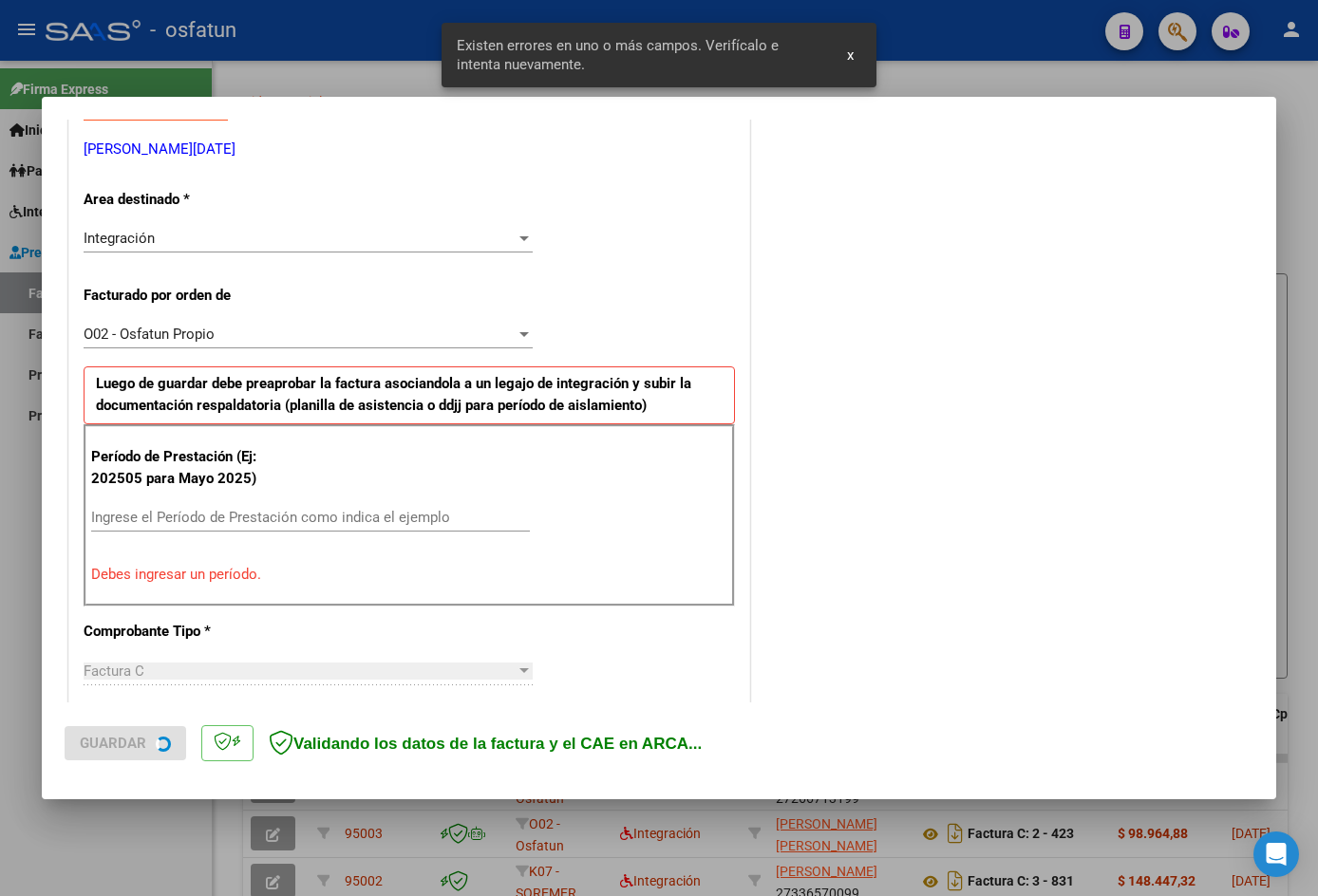
scroll to position [431, 0]
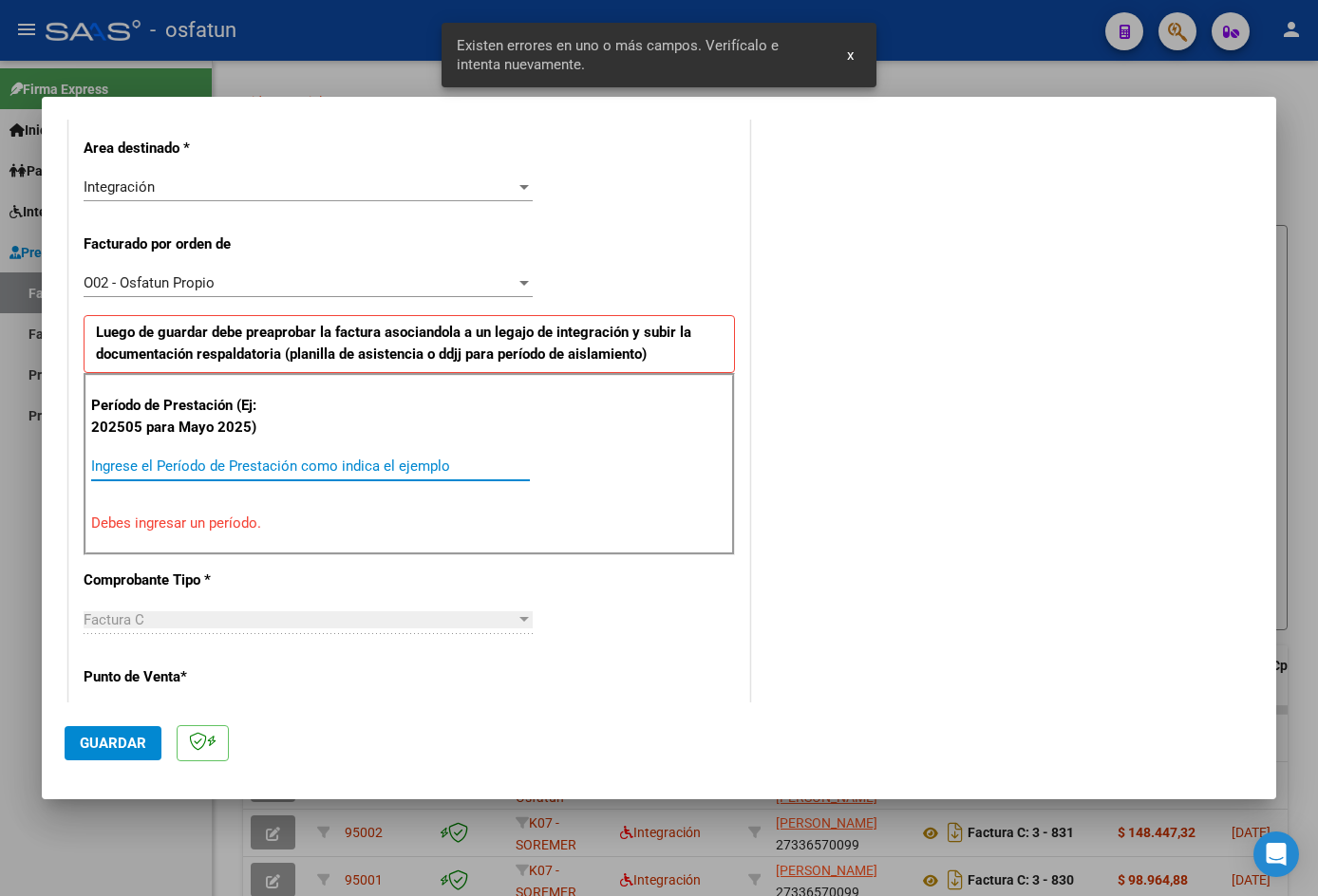
click at [188, 469] on input "Ingrese el Período de Prestación como indica el ejemplo" at bounding box center [310, 465] width 439 height 17
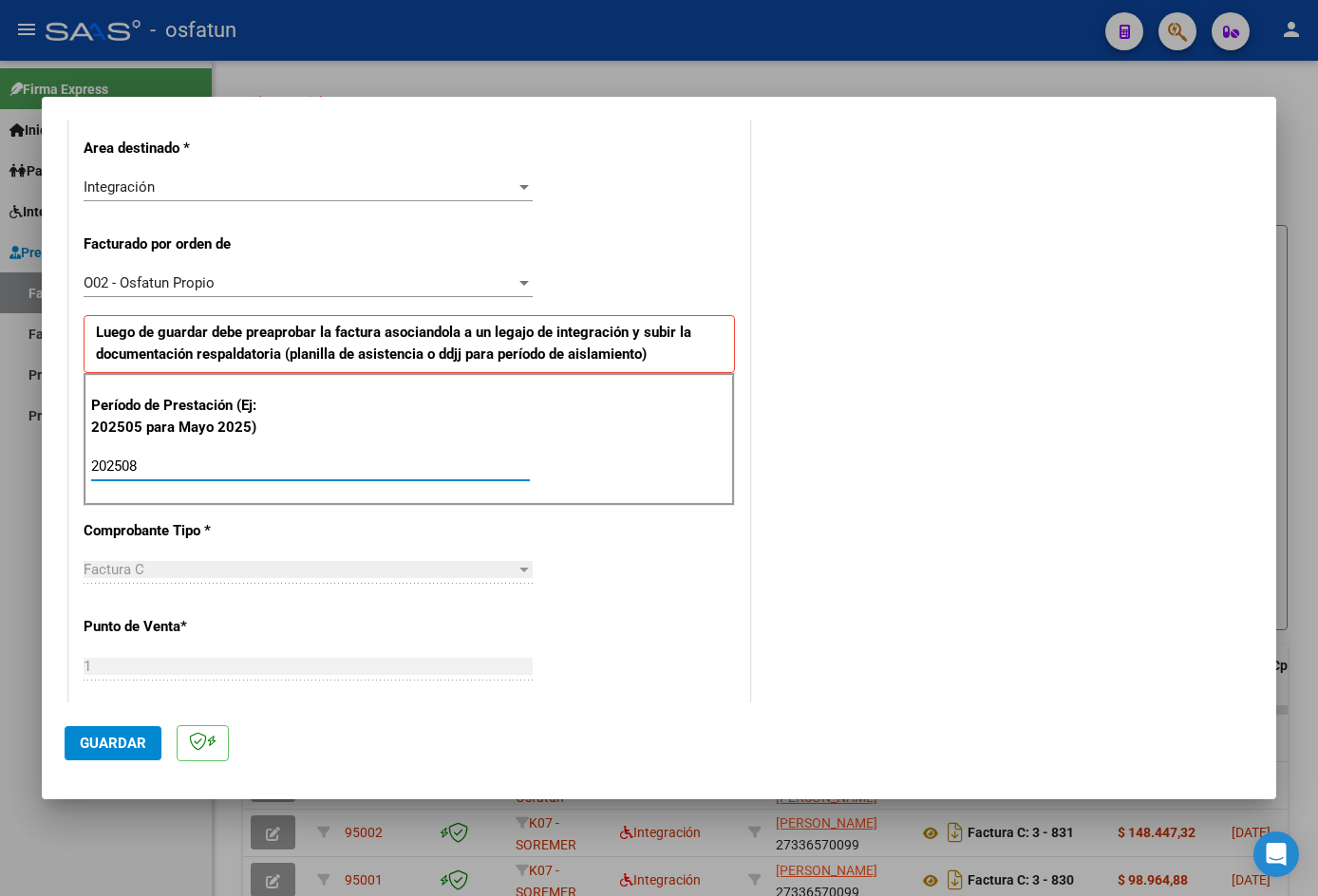
type input "202508"
click at [92, 735] on span "Guardar" at bounding box center [113, 743] width 66 height 17
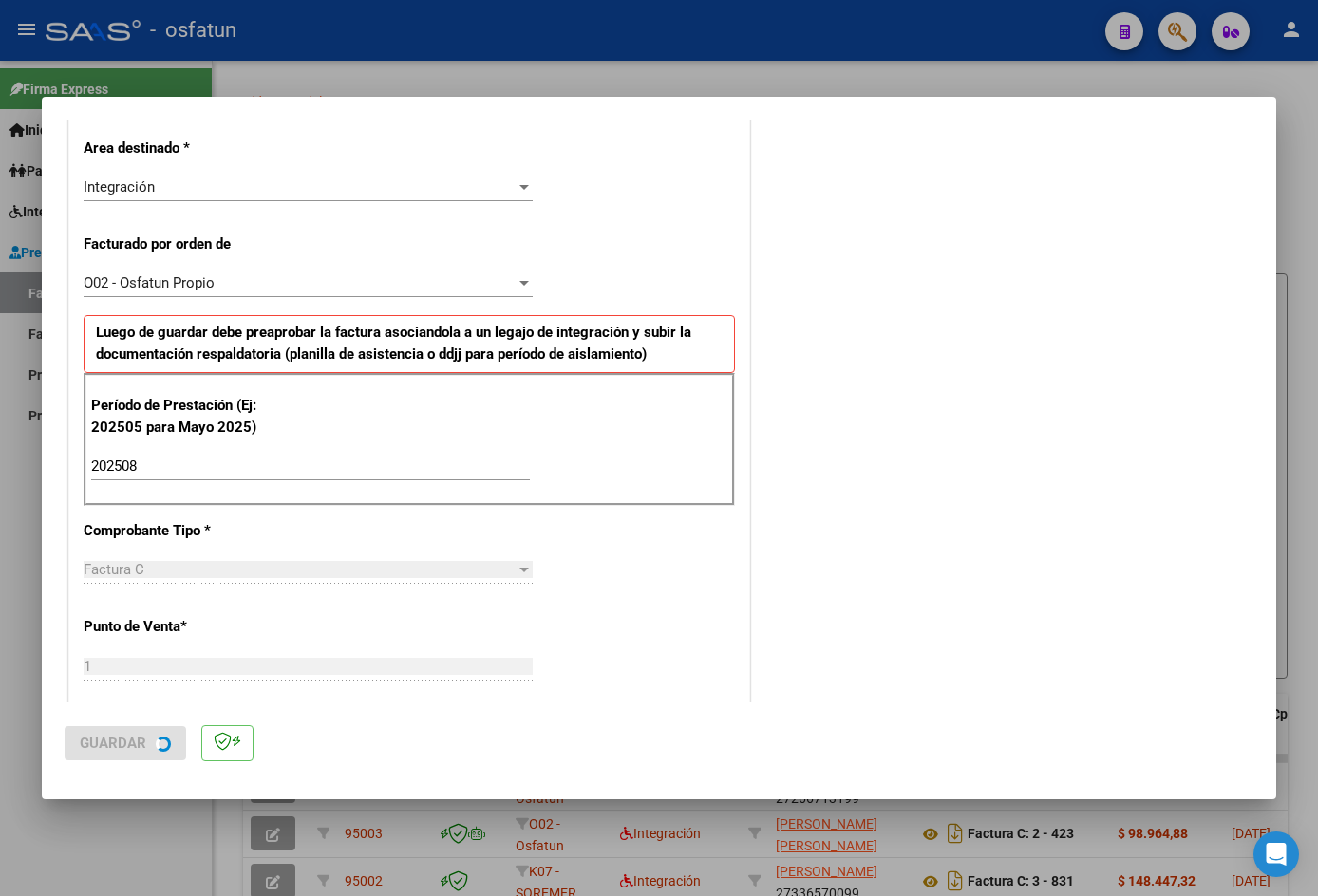
scroll to position [0, 0]
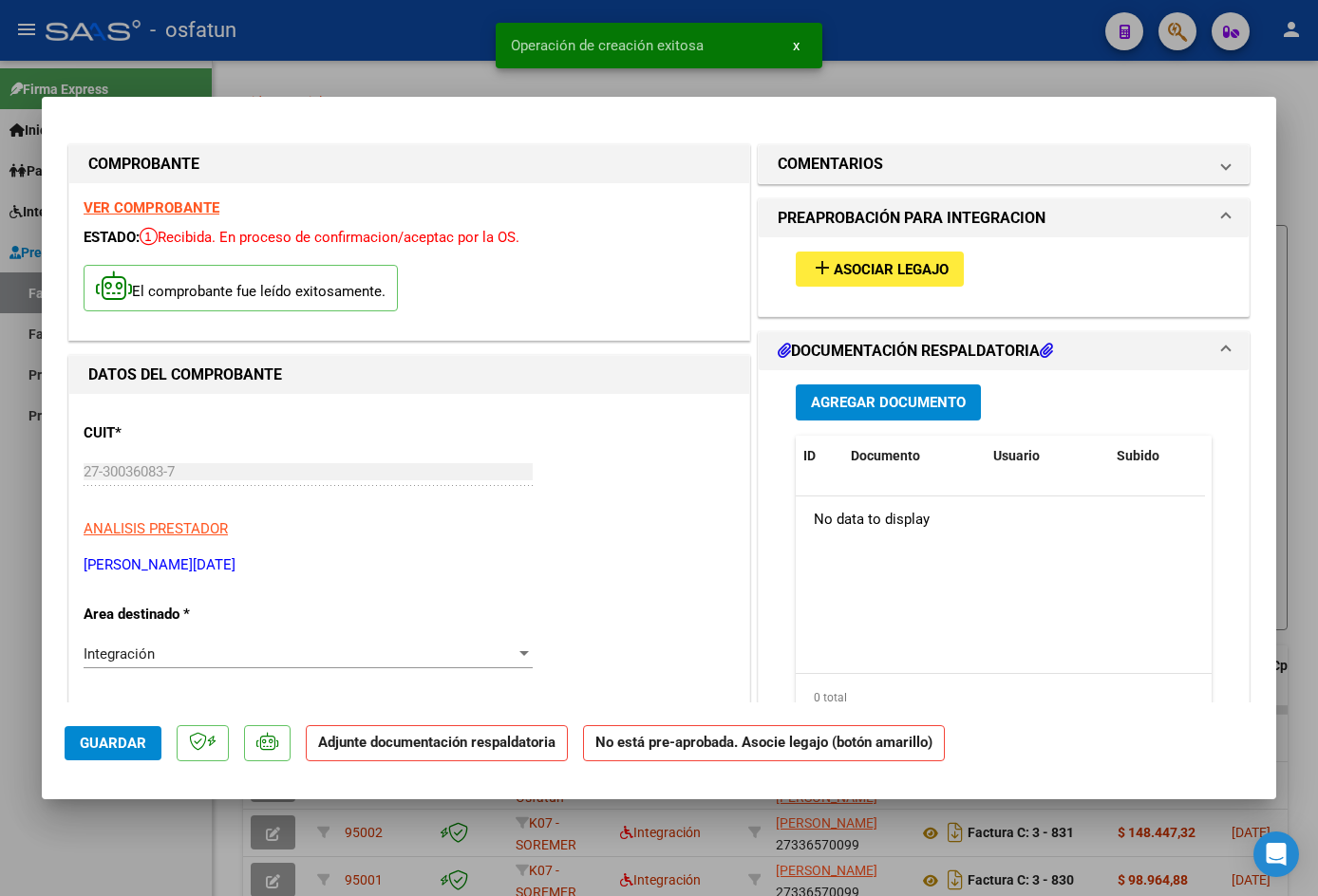
click at [871, 291] on div "add Asociar Legajo" at bounding box center [1003, 269] width 445 height 63
click at [856, 265] on span "Asociar Legajo" at bounding box center [891, 269] width 115 height 17
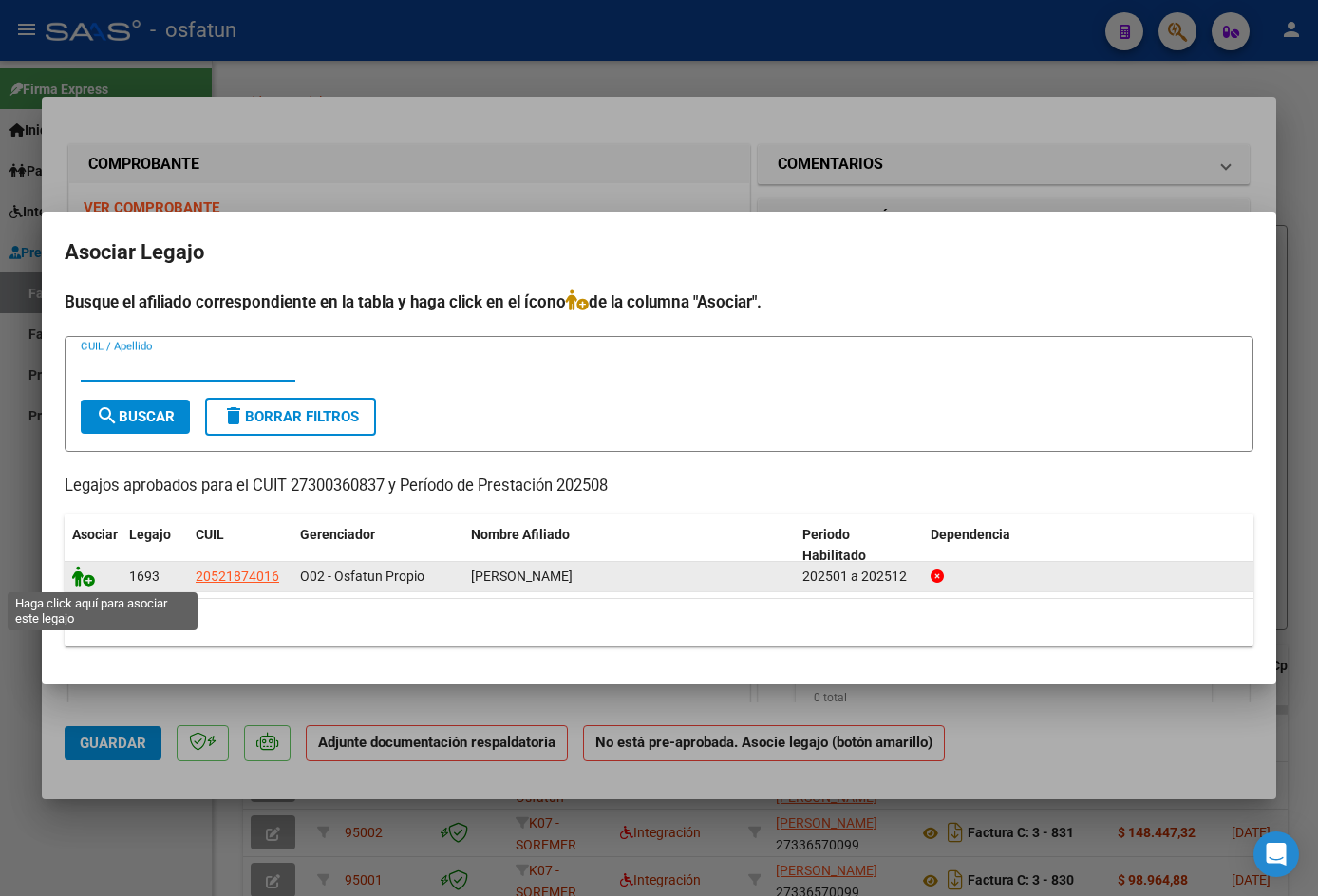
click at [94, 576] on icon at bounding box center [83, 576] width 23 height 21
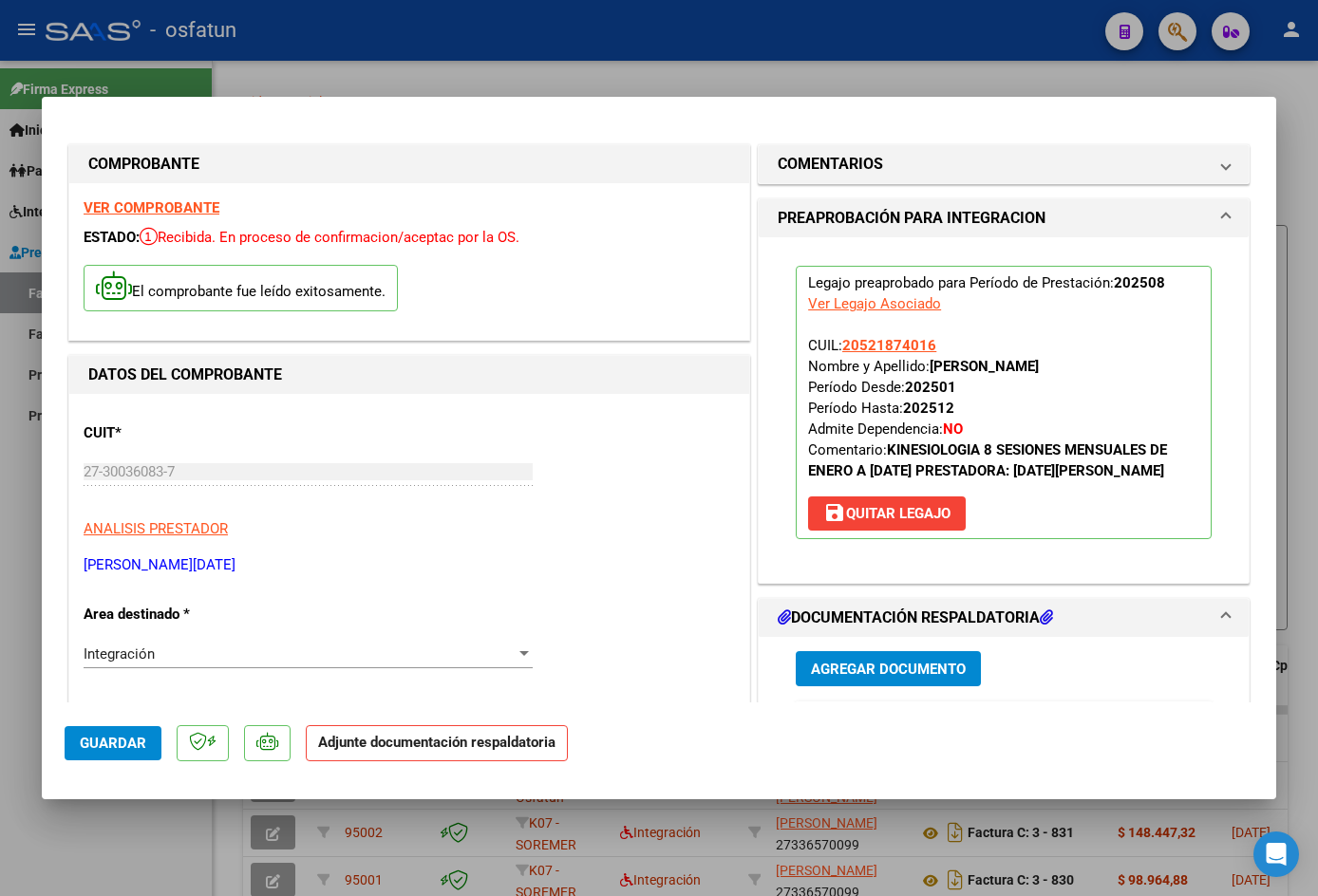
click at [855, 689] on div "Agregar Documento ID Documento Usuario Subido Acción No data to display 0 total…" at bounding box center [1003, 827] width 445 height 379
click at [853, 671] on span "Agregar Documento" at bounding box center [888, 669] width 154 height 17
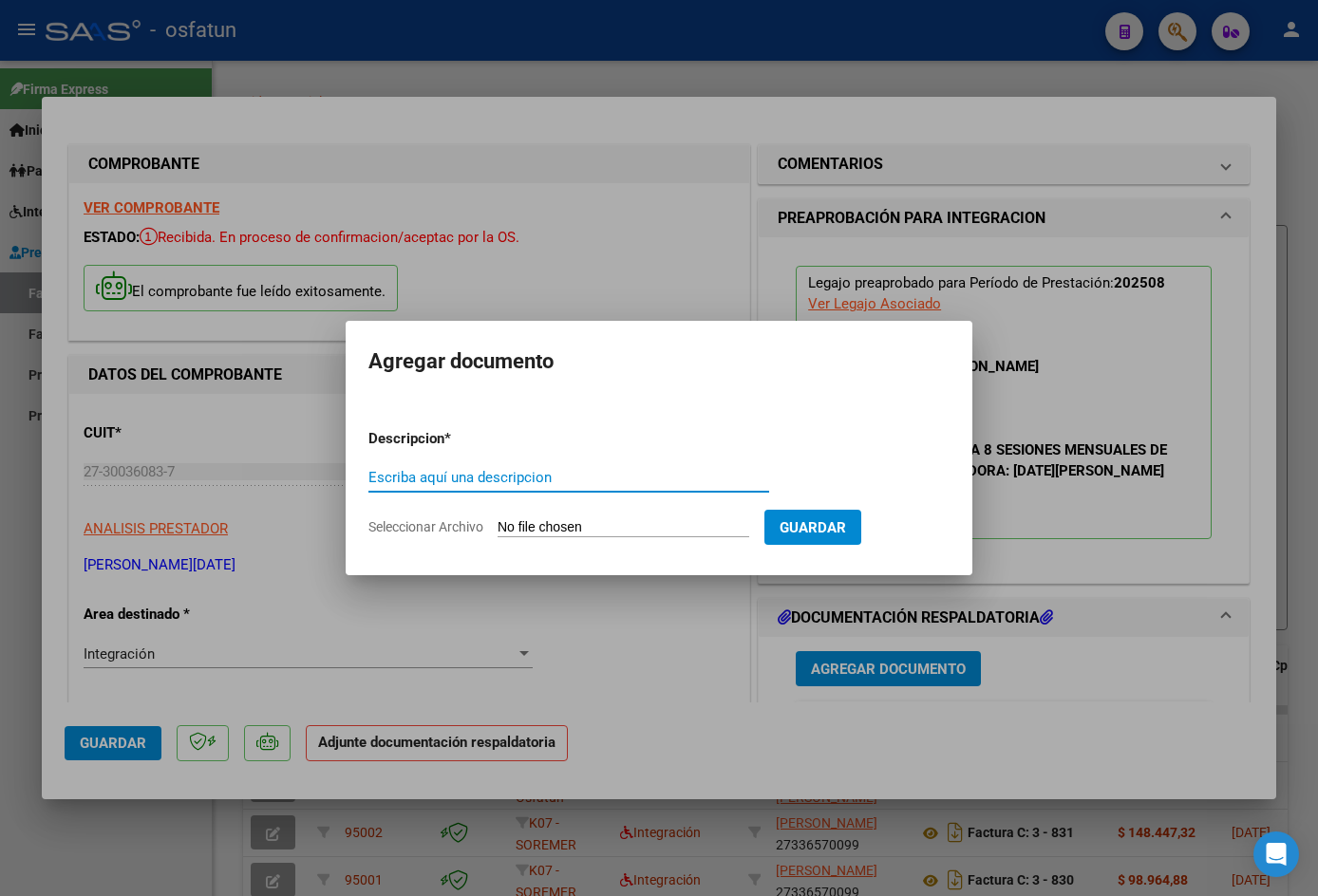
drag, startPoint x: 548, startPoint y: 486, endPoint x: 539, endPoint y: 483, distance: 9.5
click at [548, 486] on input "Escriba aquí una descripcion" at bounding box center [568, 477] width 401 height 17
type input "asistencia"
click at [611, 518] on form "Descripcion * asistencia Escriba aquí una descripcion Seleccionar Archivo Guard…" at bounding box center [659, 483] width 581 height 139
click at [682, 531] on input "Seleccionar Archivo" at bounding box center [624, 529] width 252 height 18
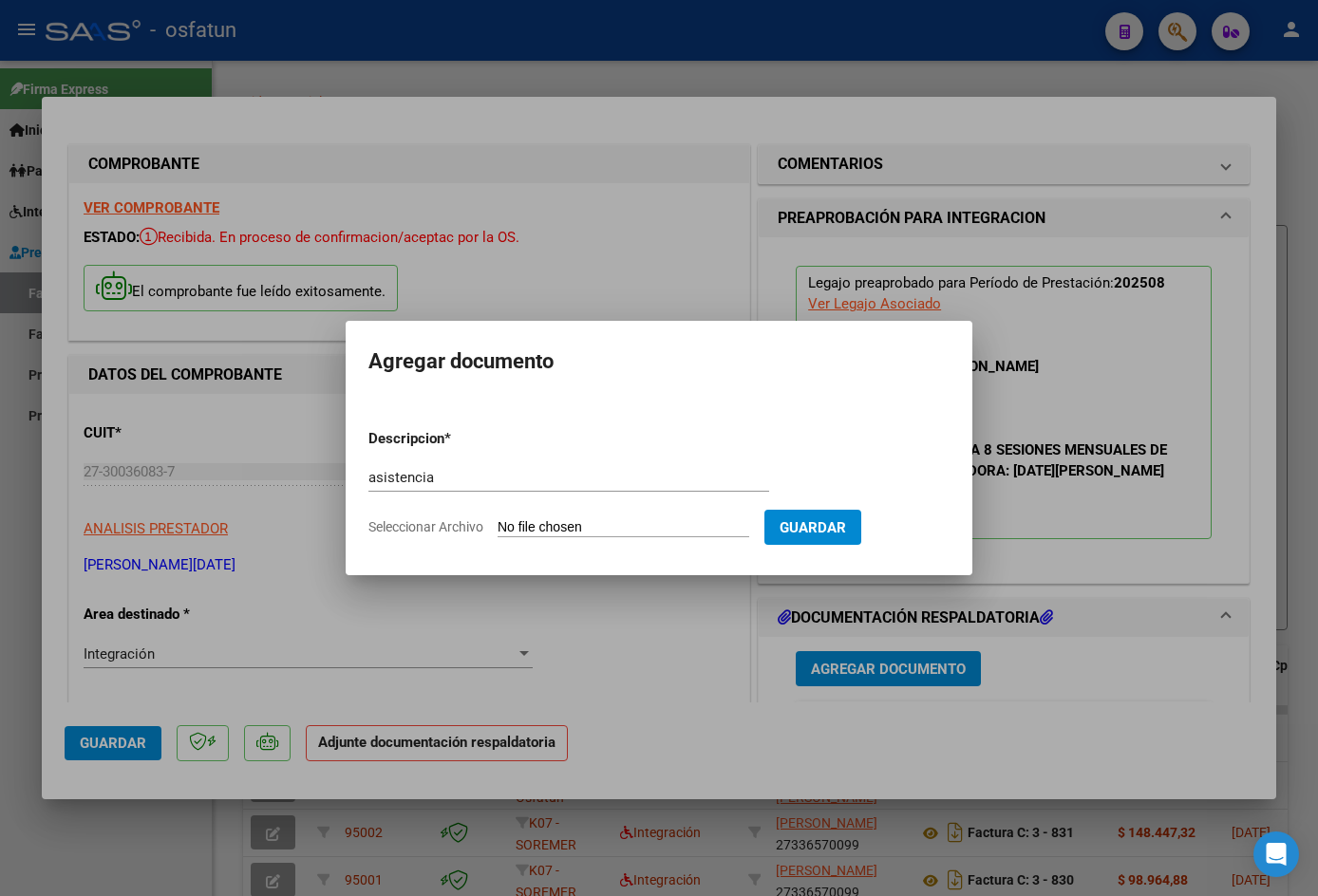
type input "C:\fakepath\Planilla asist Kinesio [DATE] [PERSON_NAME].pdf"
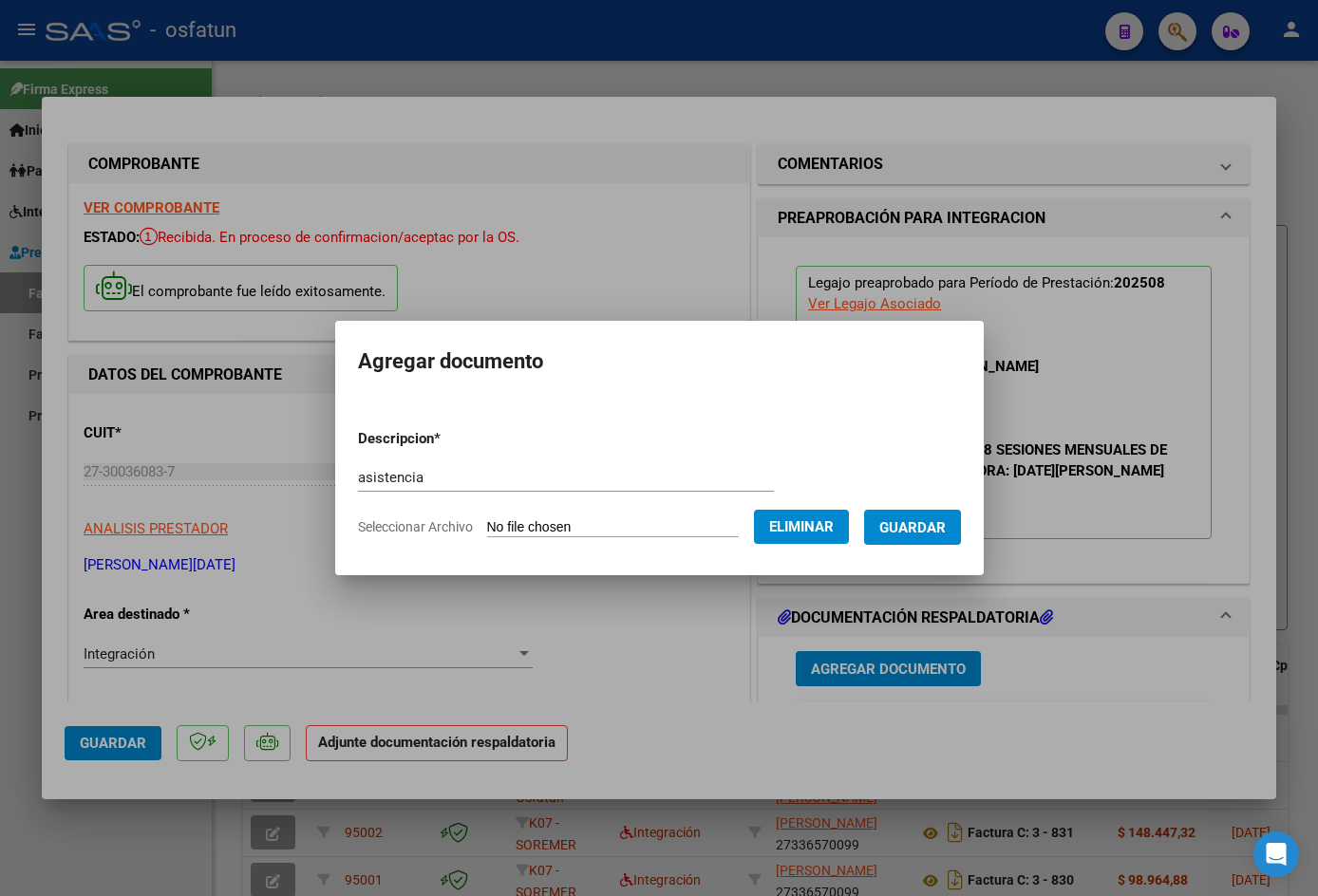
click at [914, 523] on span "Guardar" at bounding box center [912, 528] width 66 height 17
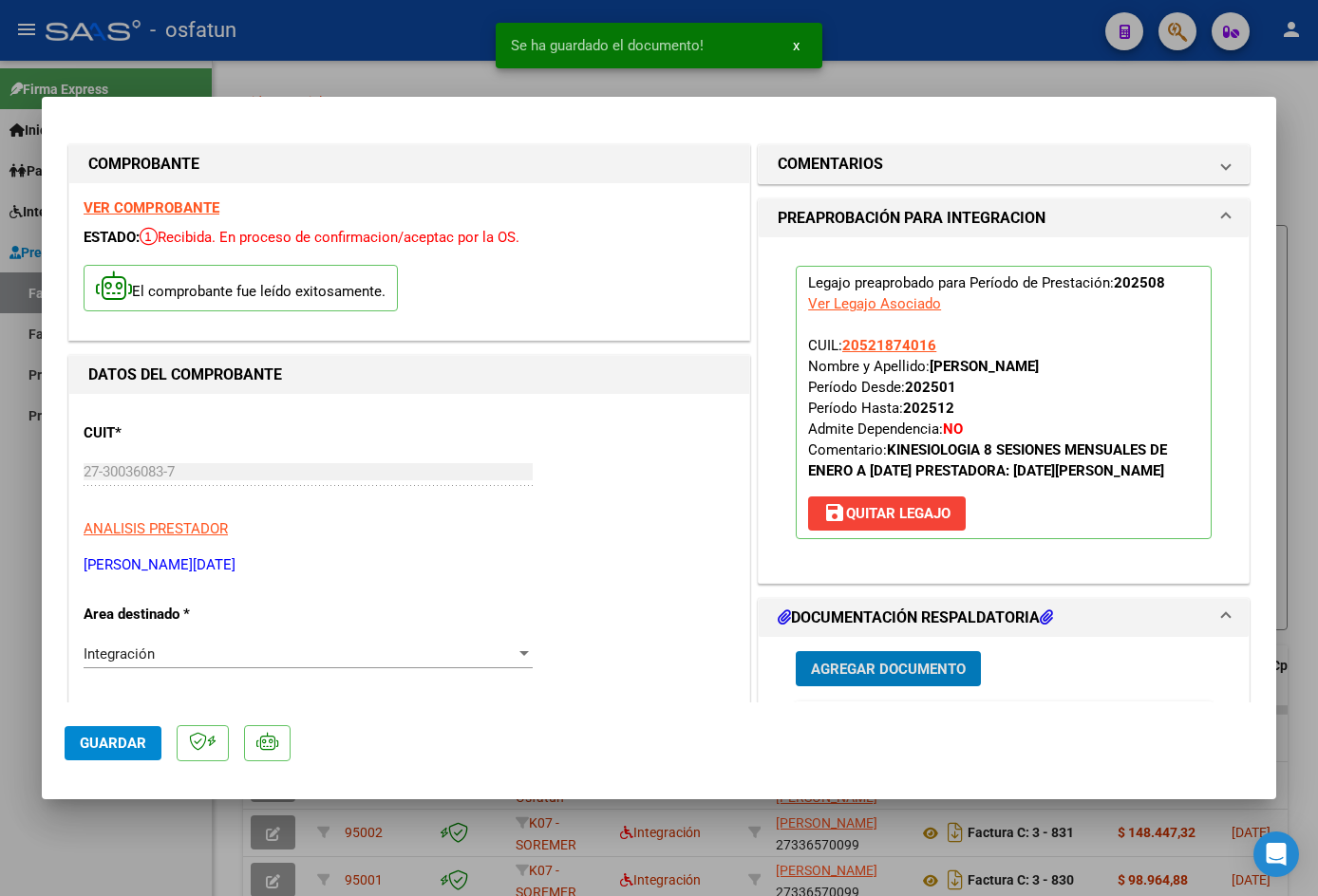
click at [121, 747] on span "Guardar" at bounding box center [113, 743] width 66 height 17
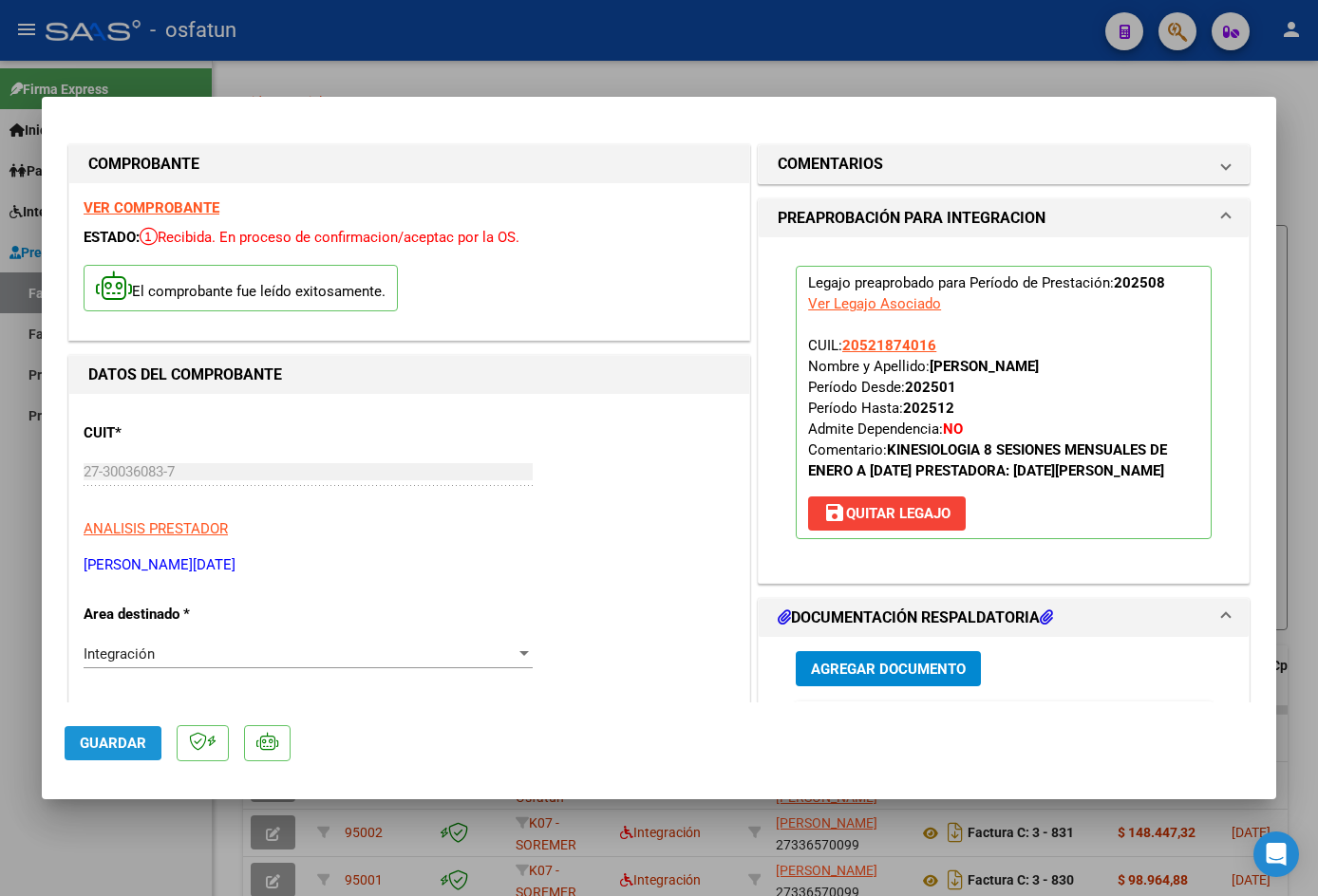
drag, startPoint x: 93, startPoint y: 743, endPoint x: 108, endPoint y: 728, distance: 21.2
click at [94, 743] on span "Guardar" at bounding box center [113, 743] width 66 height 17
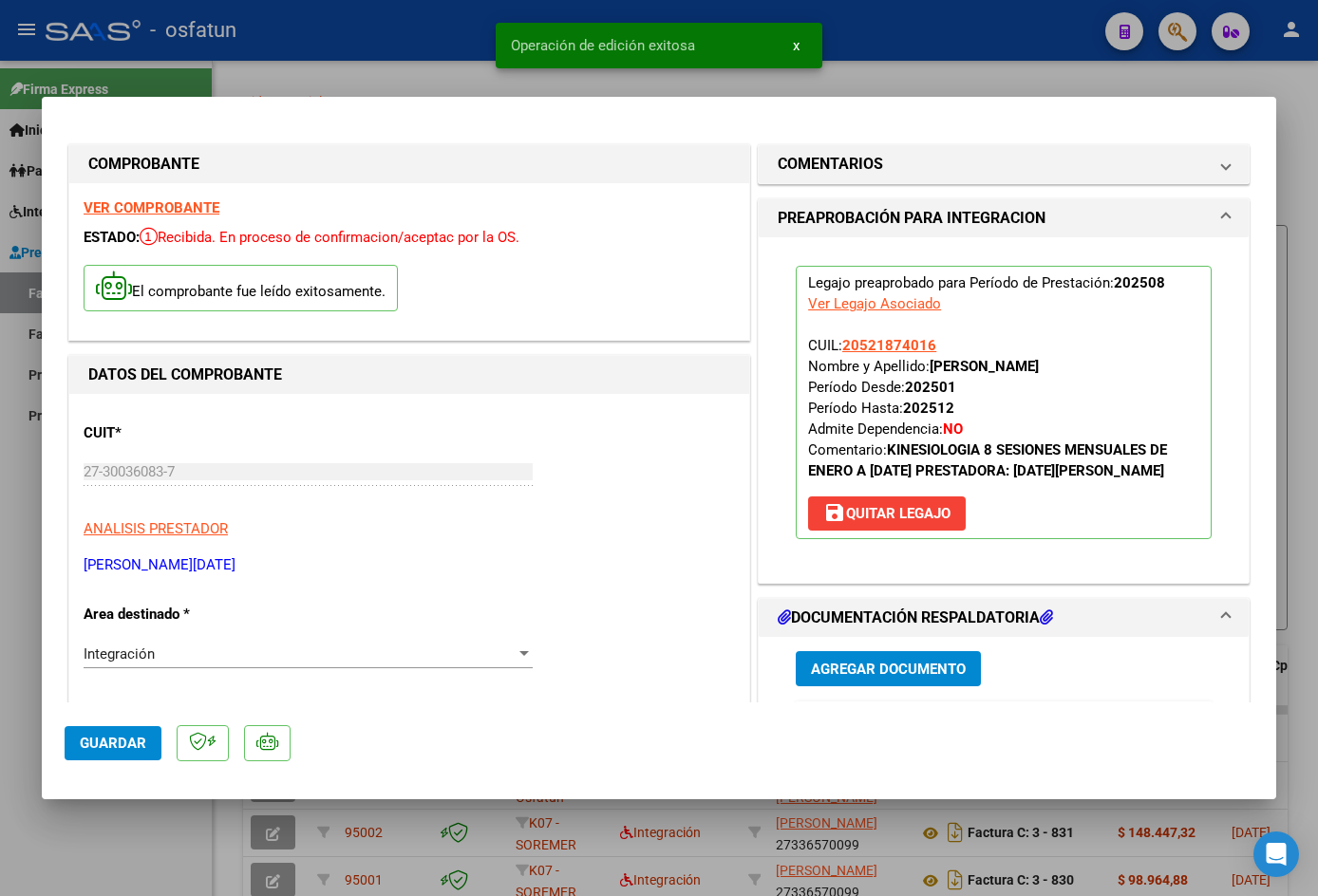
click at [336, 51] on div at bounding box center [659, 448] width 1318 height 896
type input "$ 0,00"
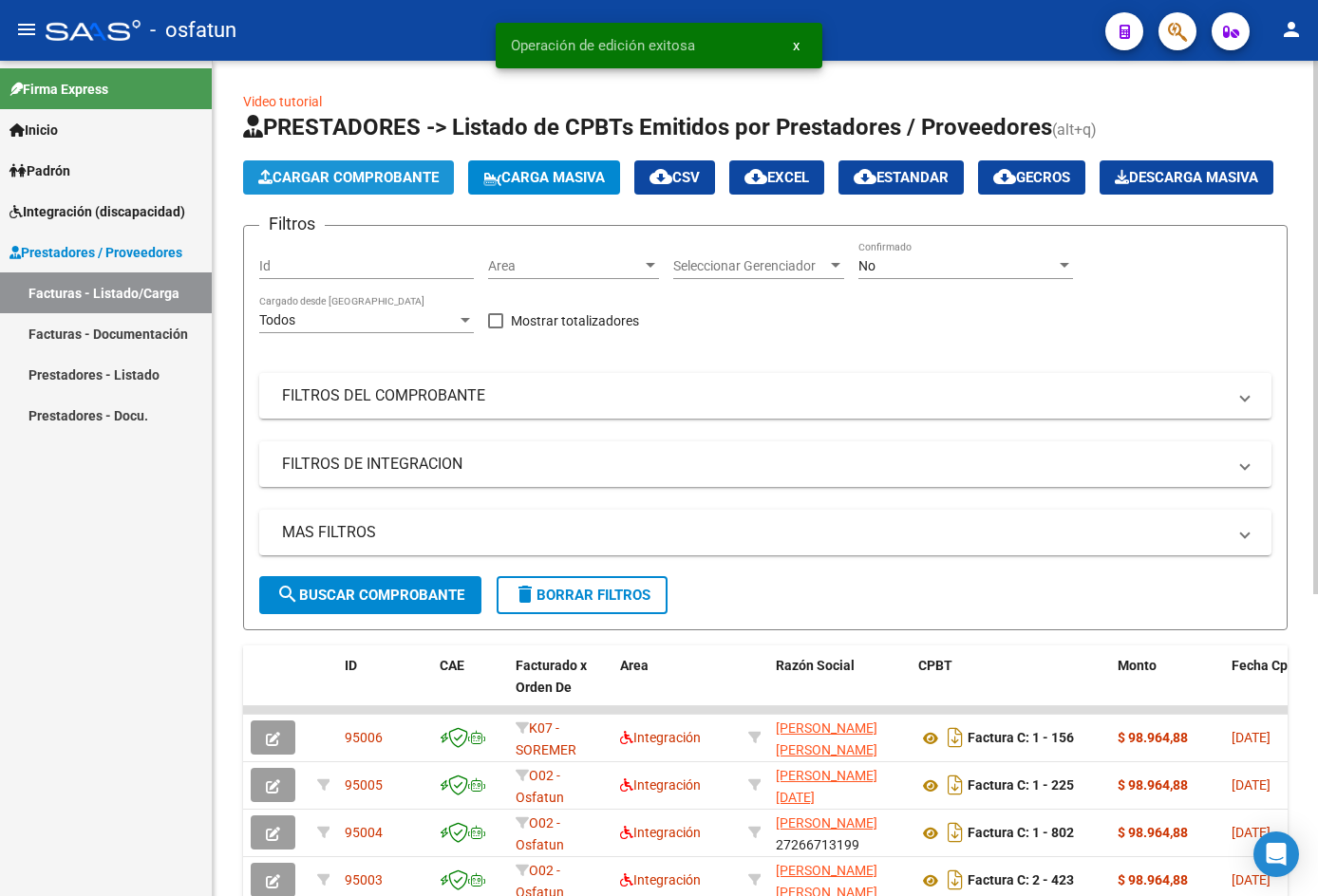
click at [337, 182] on span "Cargar Comprobante" at bounding box center [349, 177] width 180 height 17
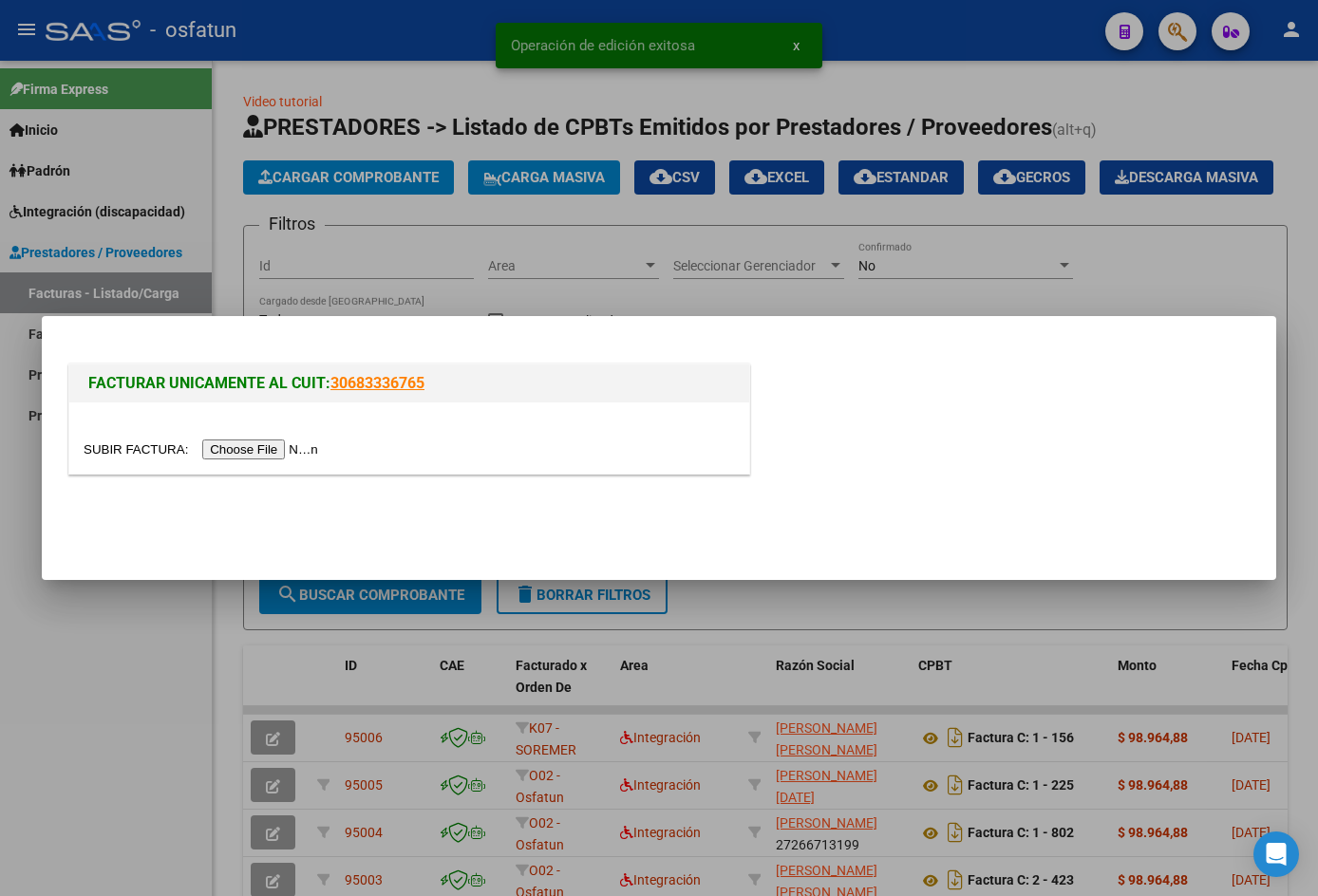
click at [290, 454] on input "file" at bounding box center [203, 449] width 241 height 20
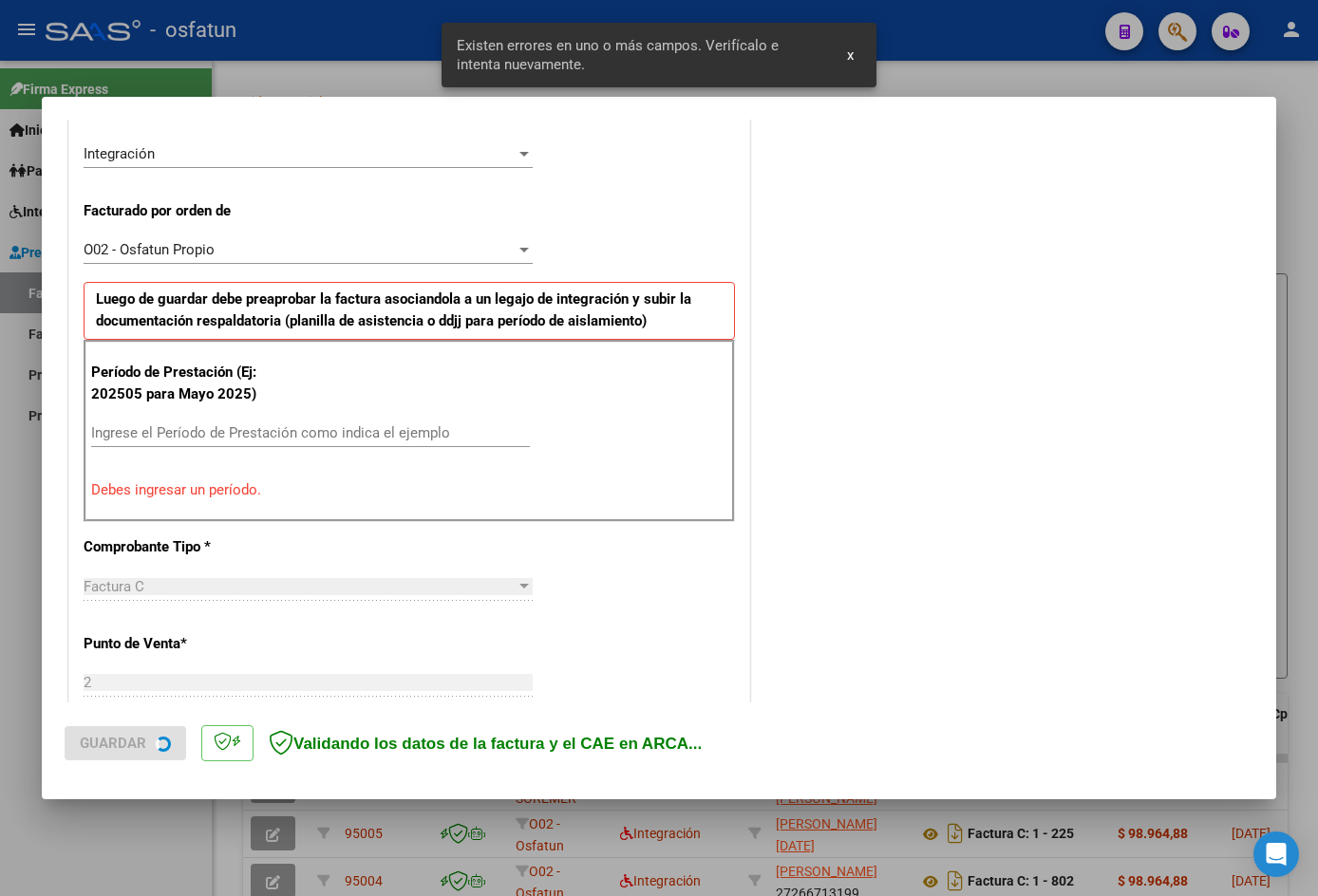
scroll to position [466, 0]
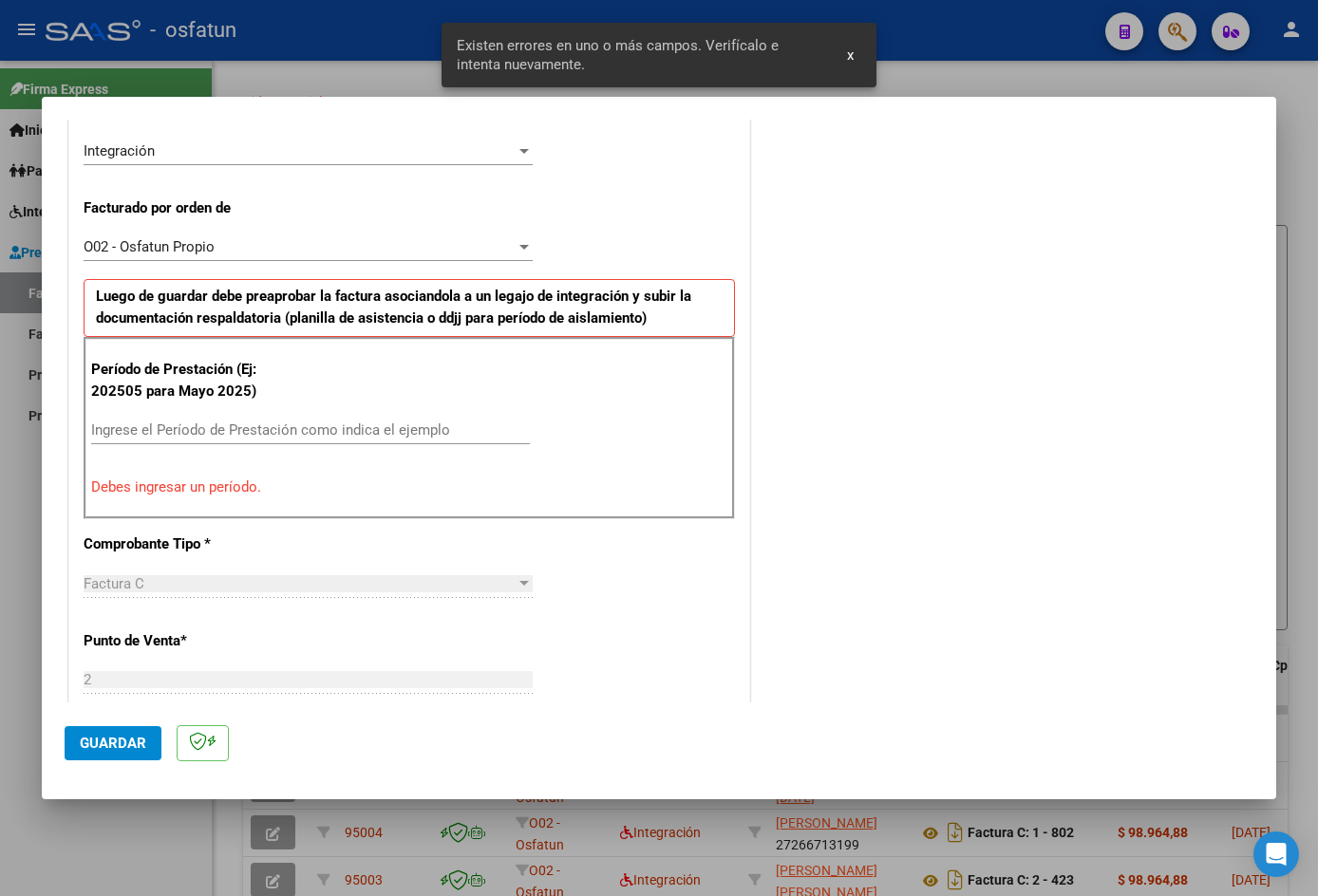
click at [228, 434] on input "Ingrese el Período de Prestación como indica el ejemplo" at bounding box center [310, 430] width 439 height 17
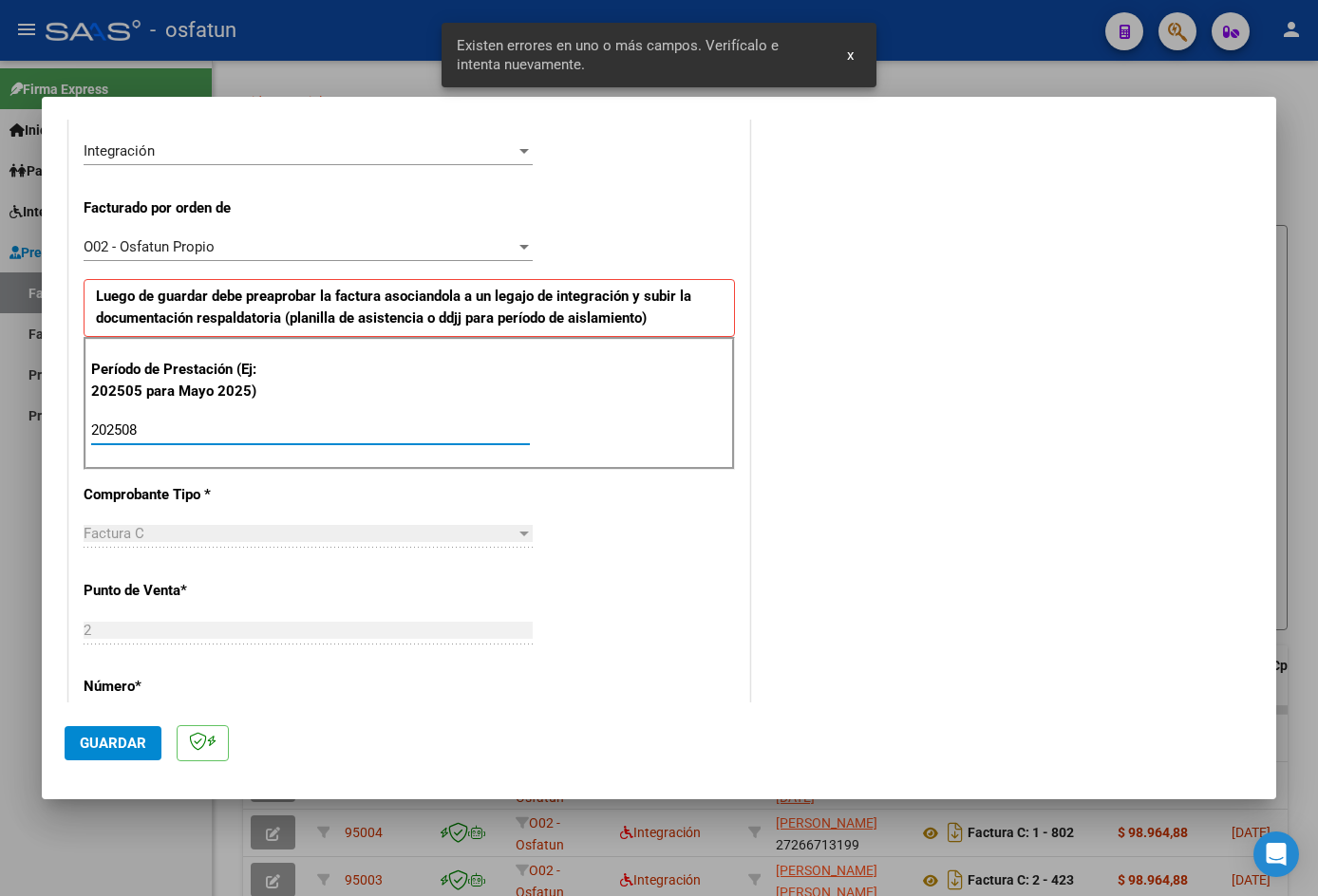
type input "202508"
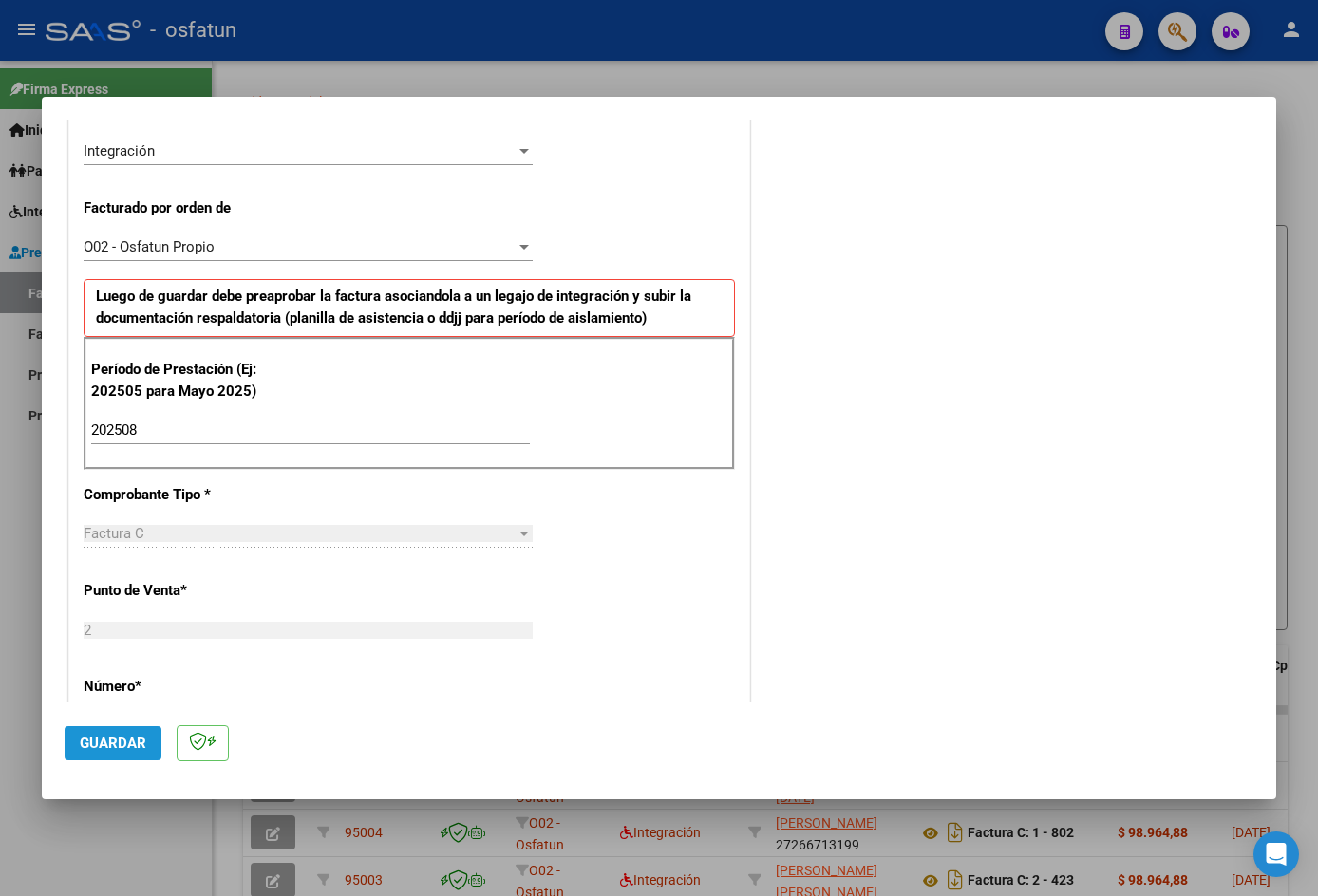
click at [120, 737] on span "Guardar" at bounding box center [113, 743] width 66 height 17
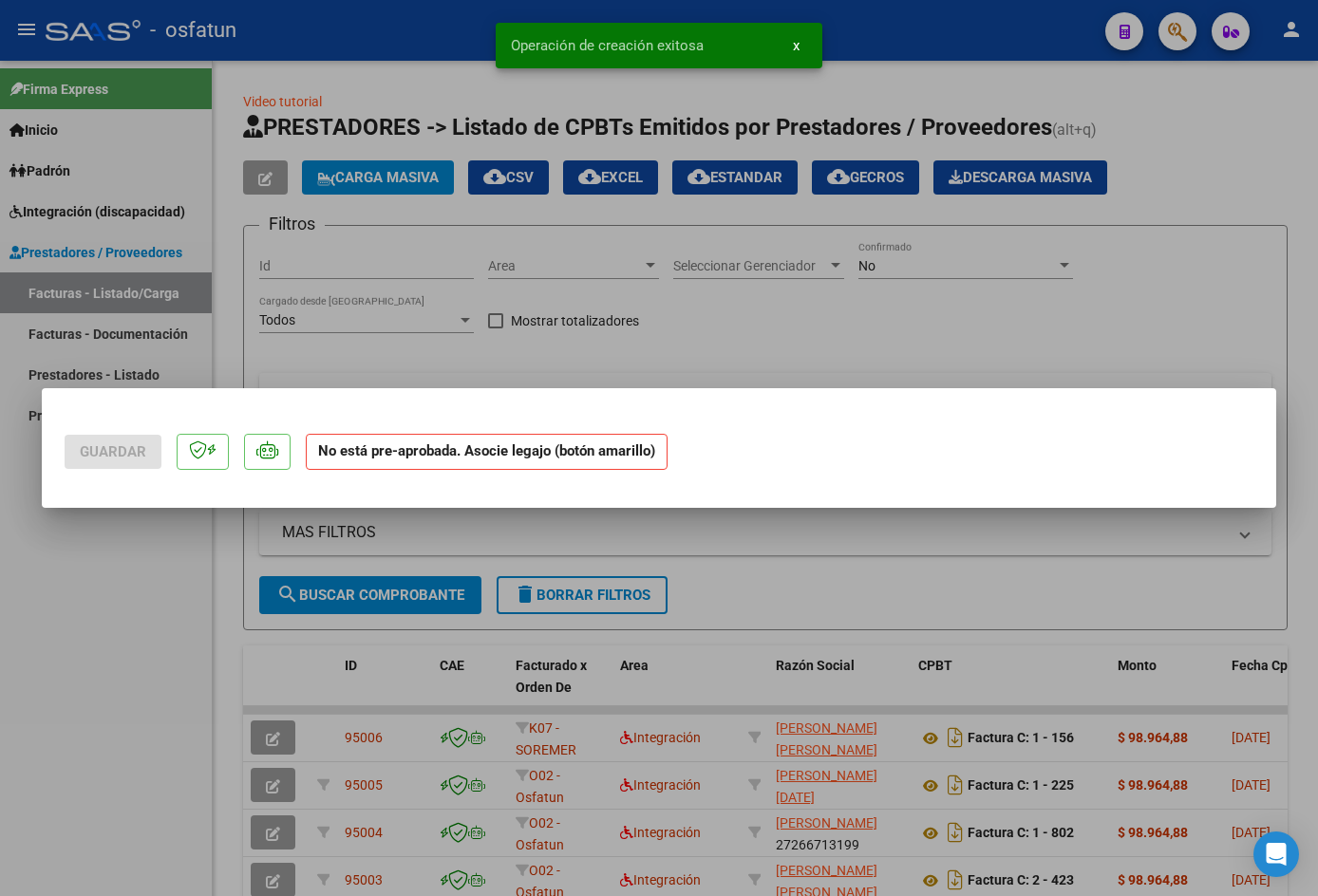
scroll to position [0, 0]
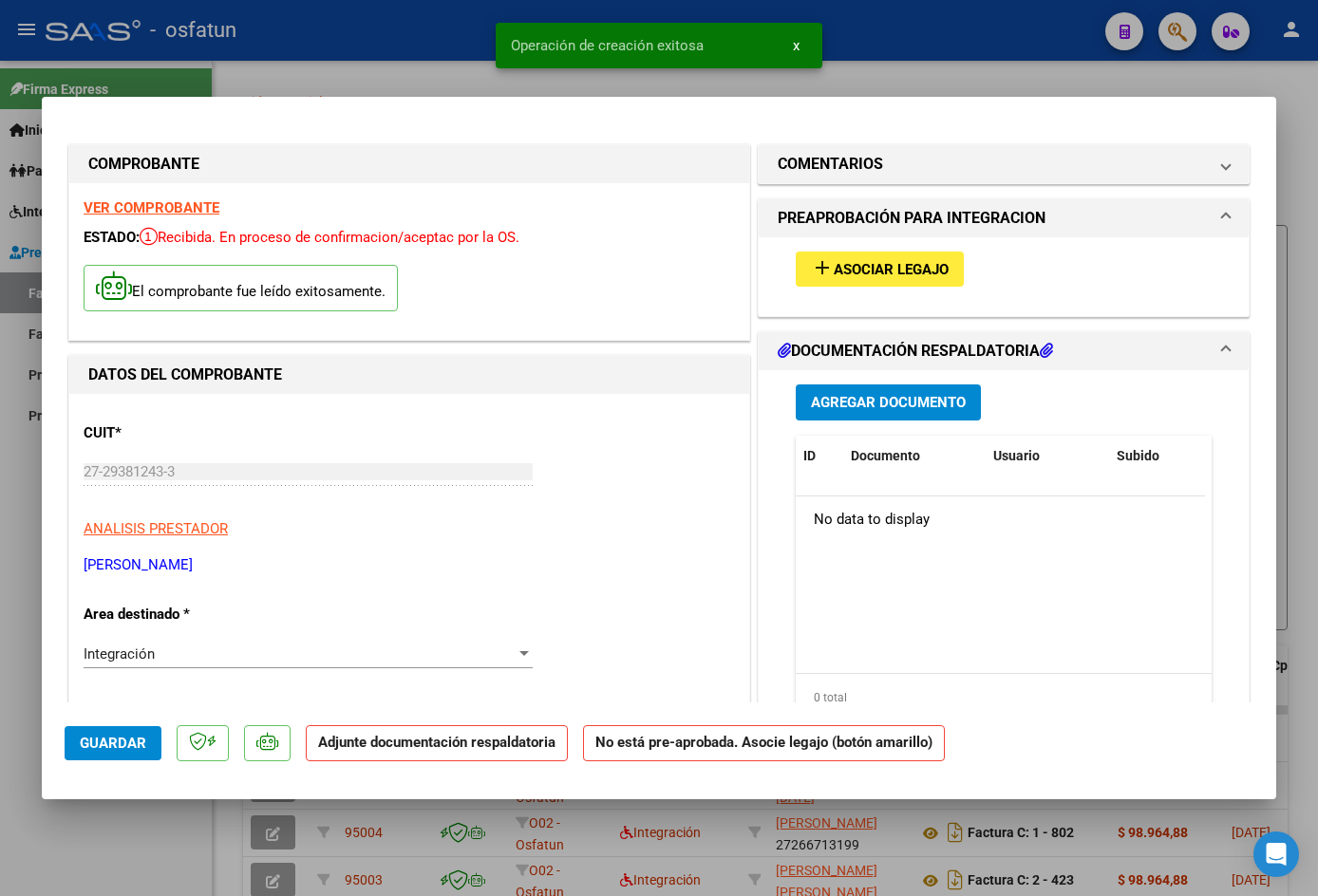
click at [851, 268] on span "Asociar Legajo" at bounding box center [891, 269] width 115 height 17
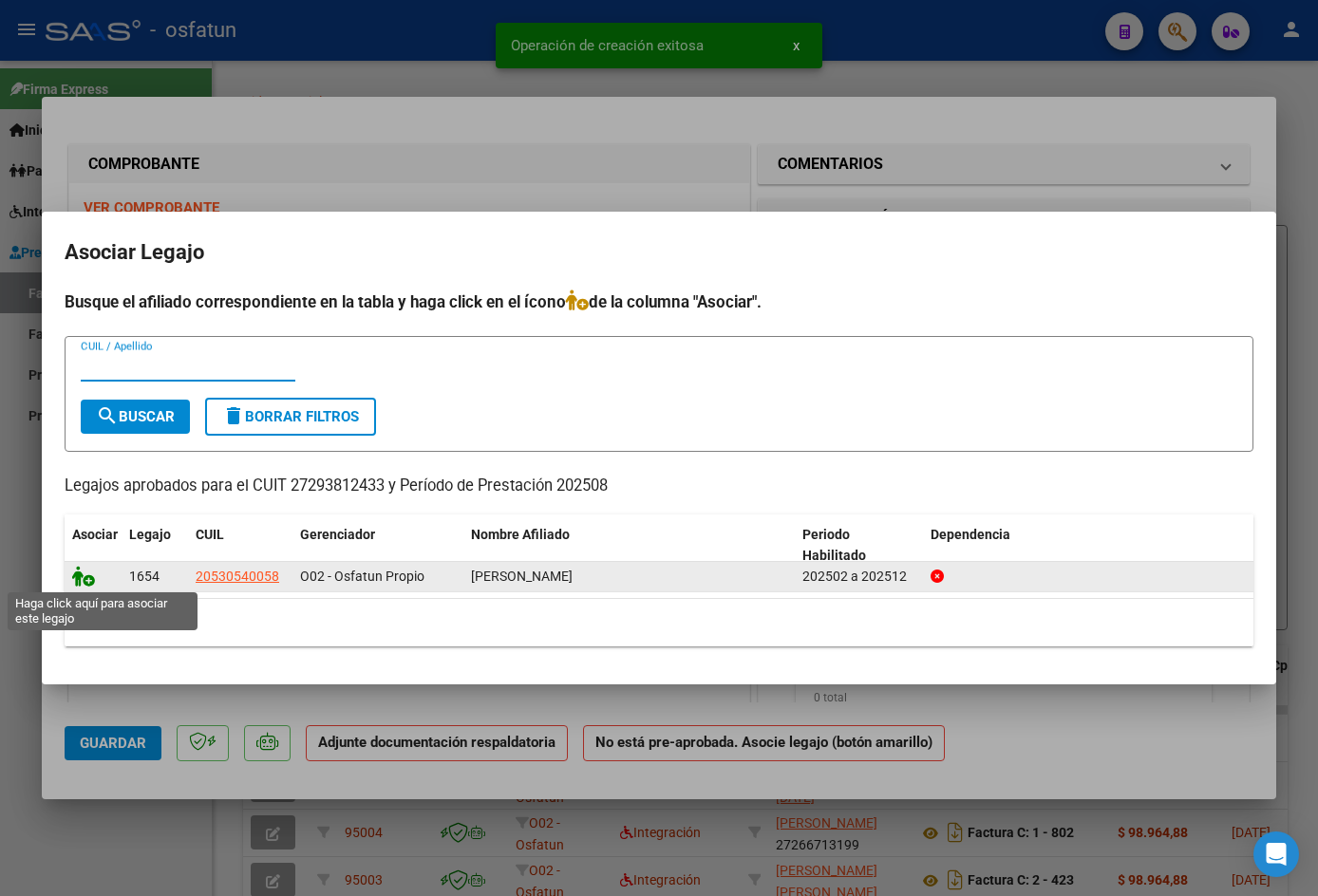
click at [88, 579] on icon at bounding box center [83, 576] width 23 height 21
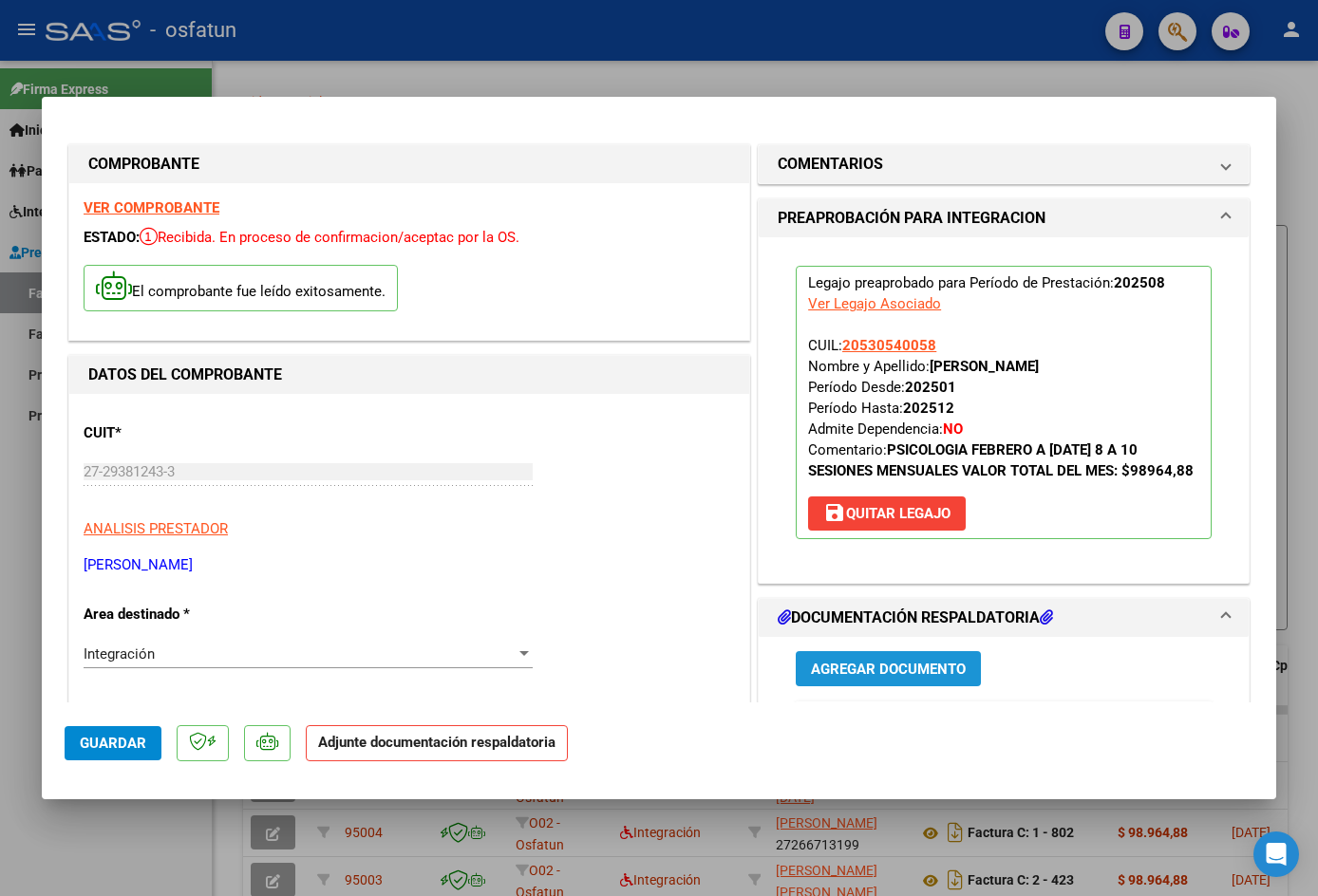
click at [886, 677] on span "Agregar Documento" at bounding box center [888, 668] width 154 height 17
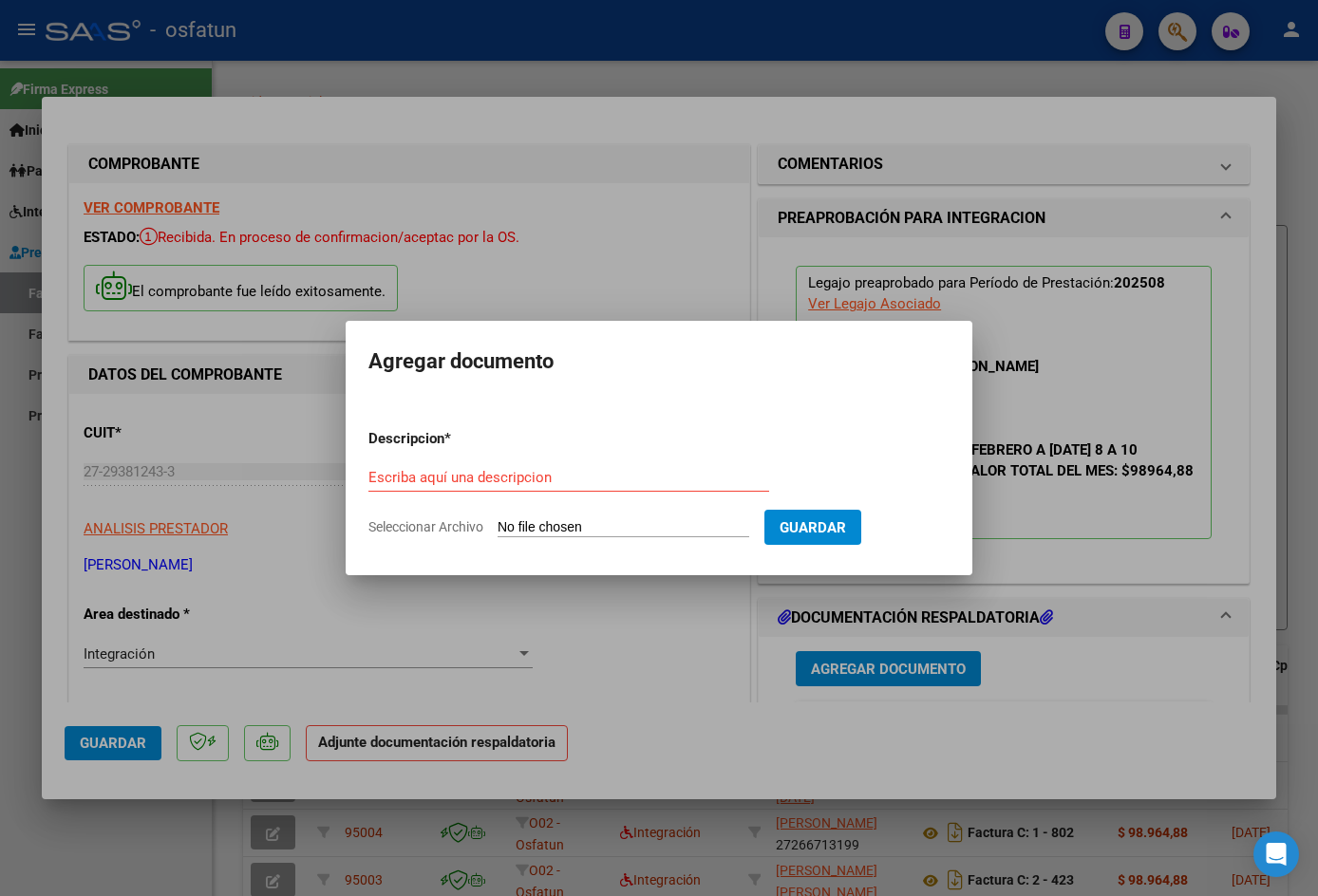
click at [578, 464] on div "Escriba aquí una descripcion" at bounding box center [568, 477] width 401 height 29
type input "asistencia"
click at [658, 520] on input "Seleccionar Archivo" at bounding box center [624, 529] width 252 height 18
type input "C:\fakepath\Facturacioìn [DATE] (1)_removed (1).pdf"
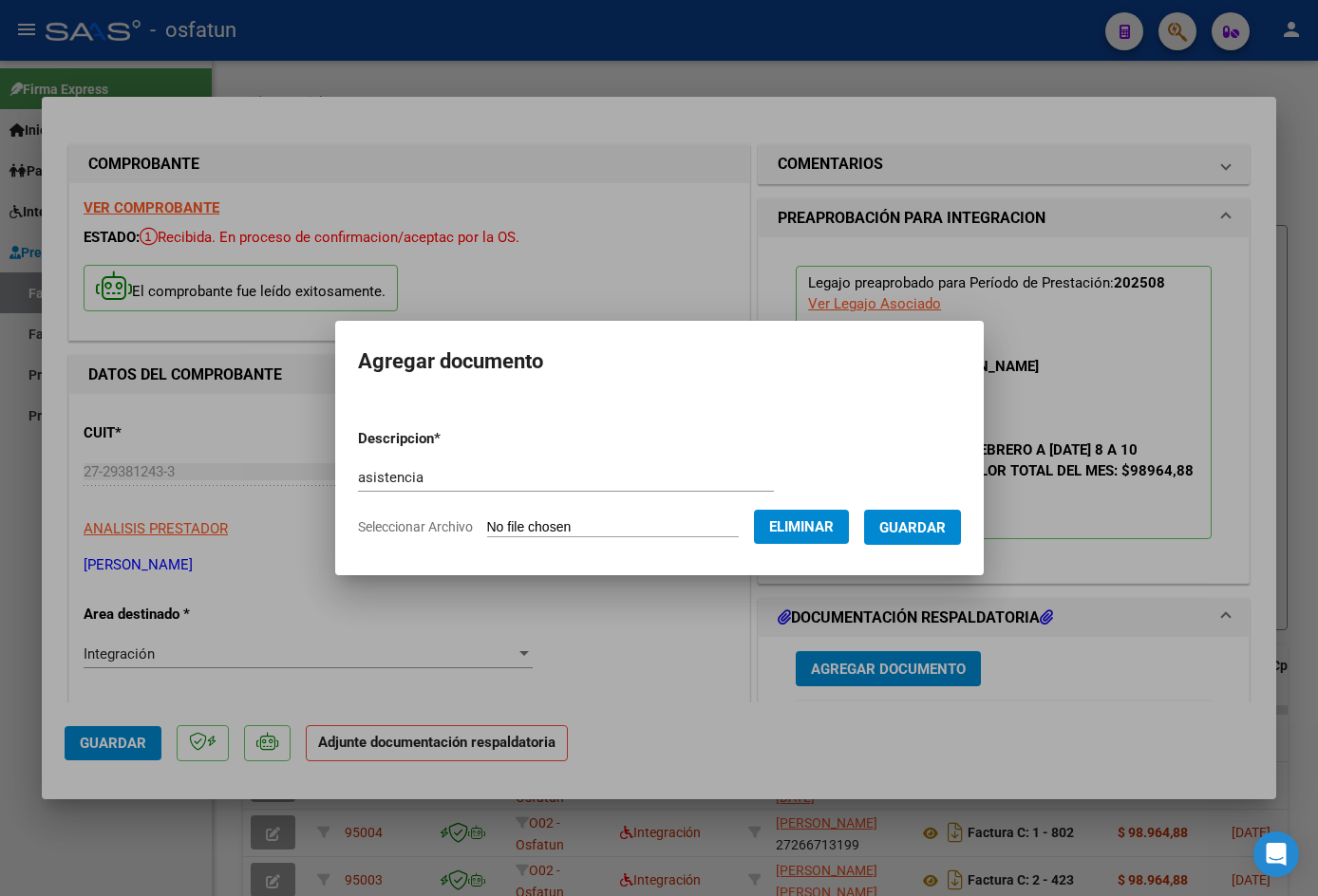
click at [905, 527] on span "Guardar" at bounding box center [912, 528] width 66 height 17
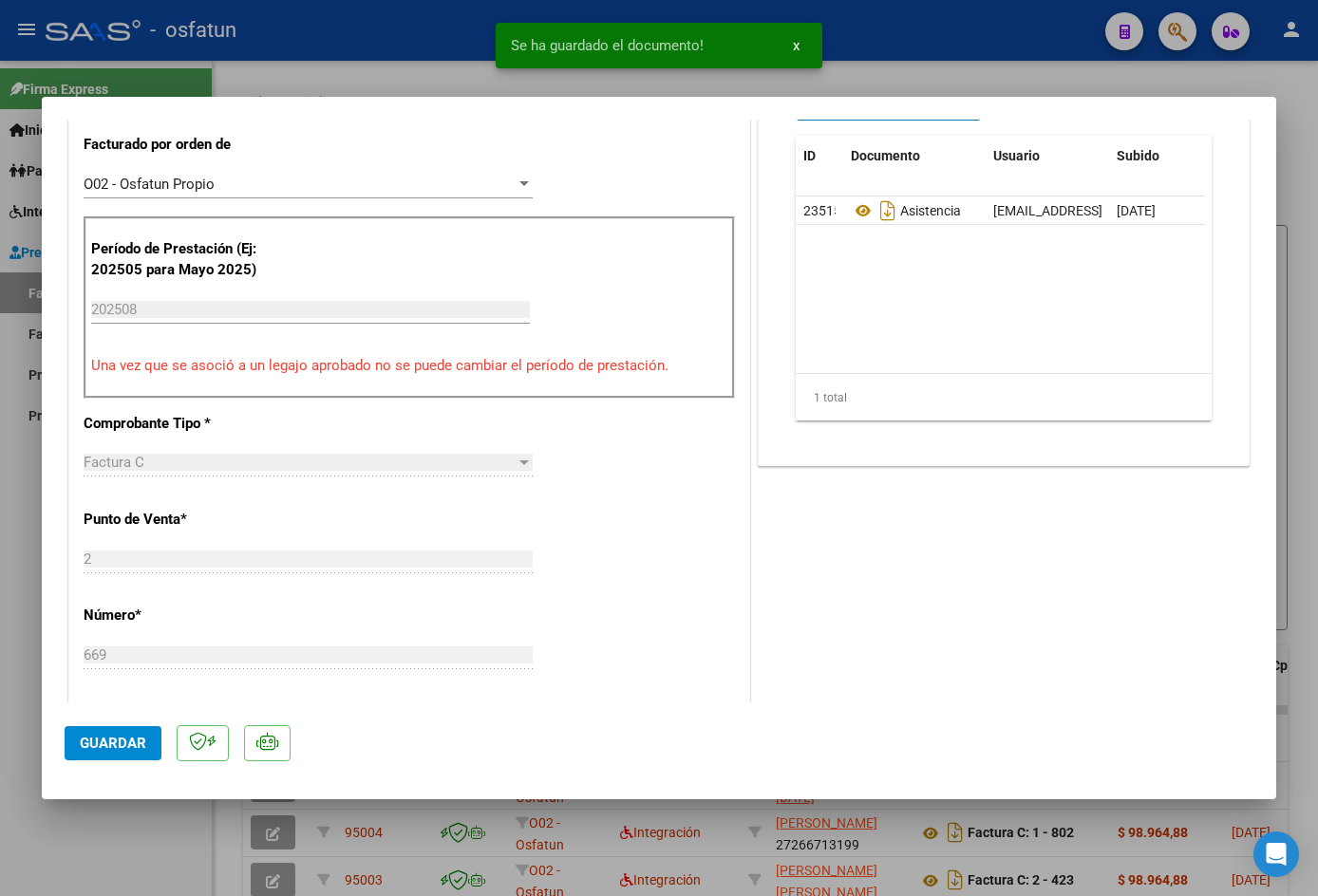
scroll to position [575, 0]
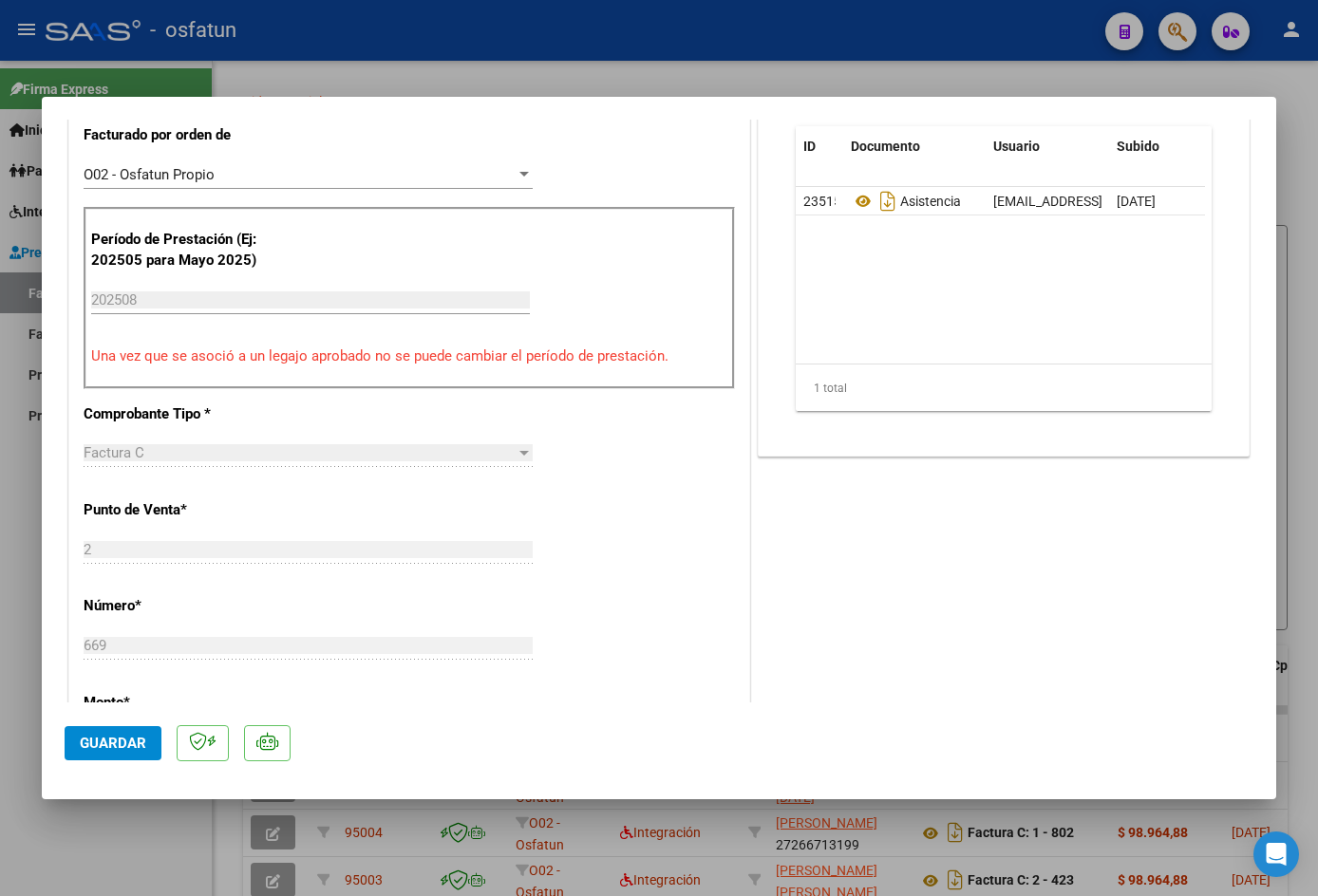
click at [211, 297] on input "202508" at bounding box center [310, 299] width 439 height 17
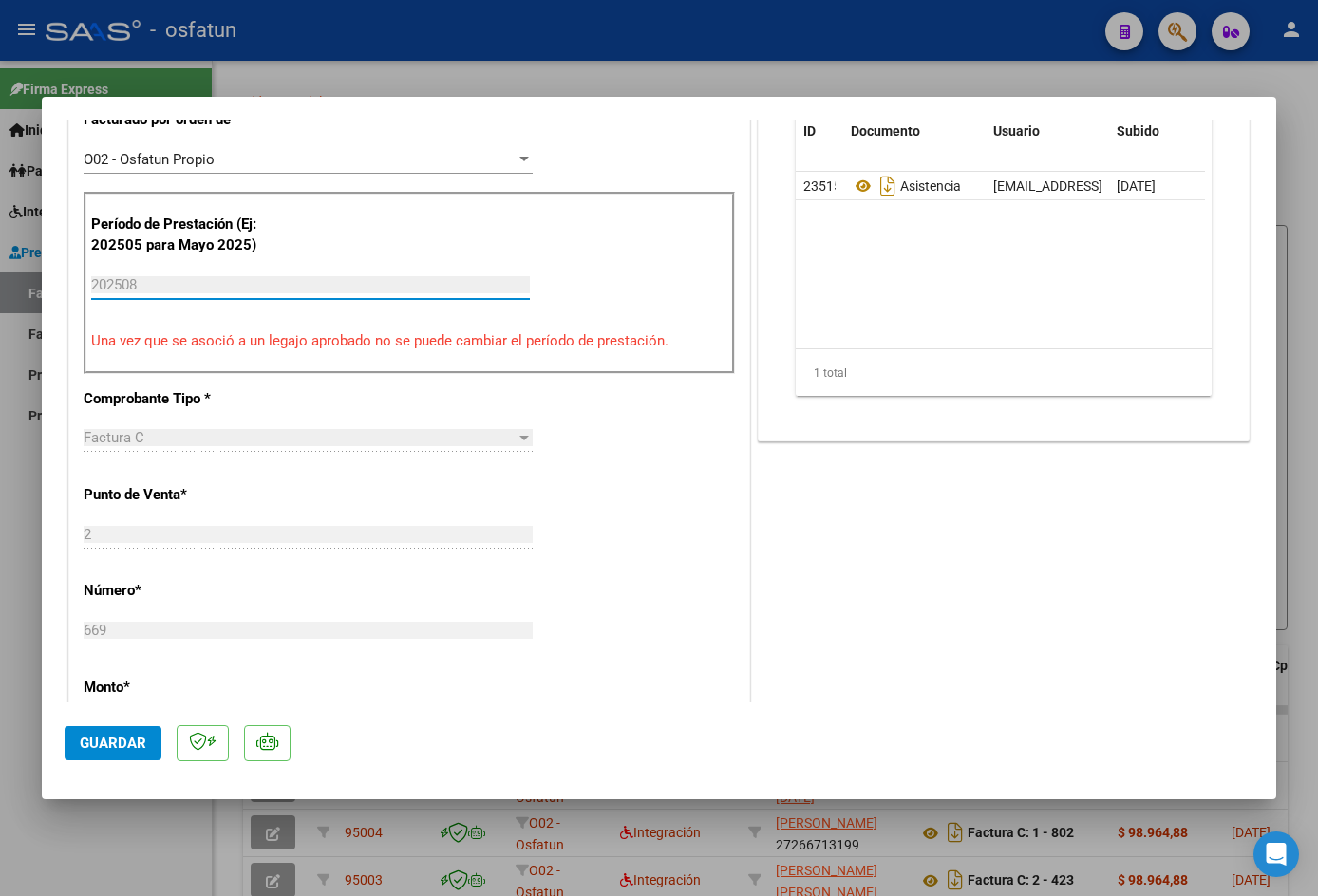
scroll to position [860, 0]
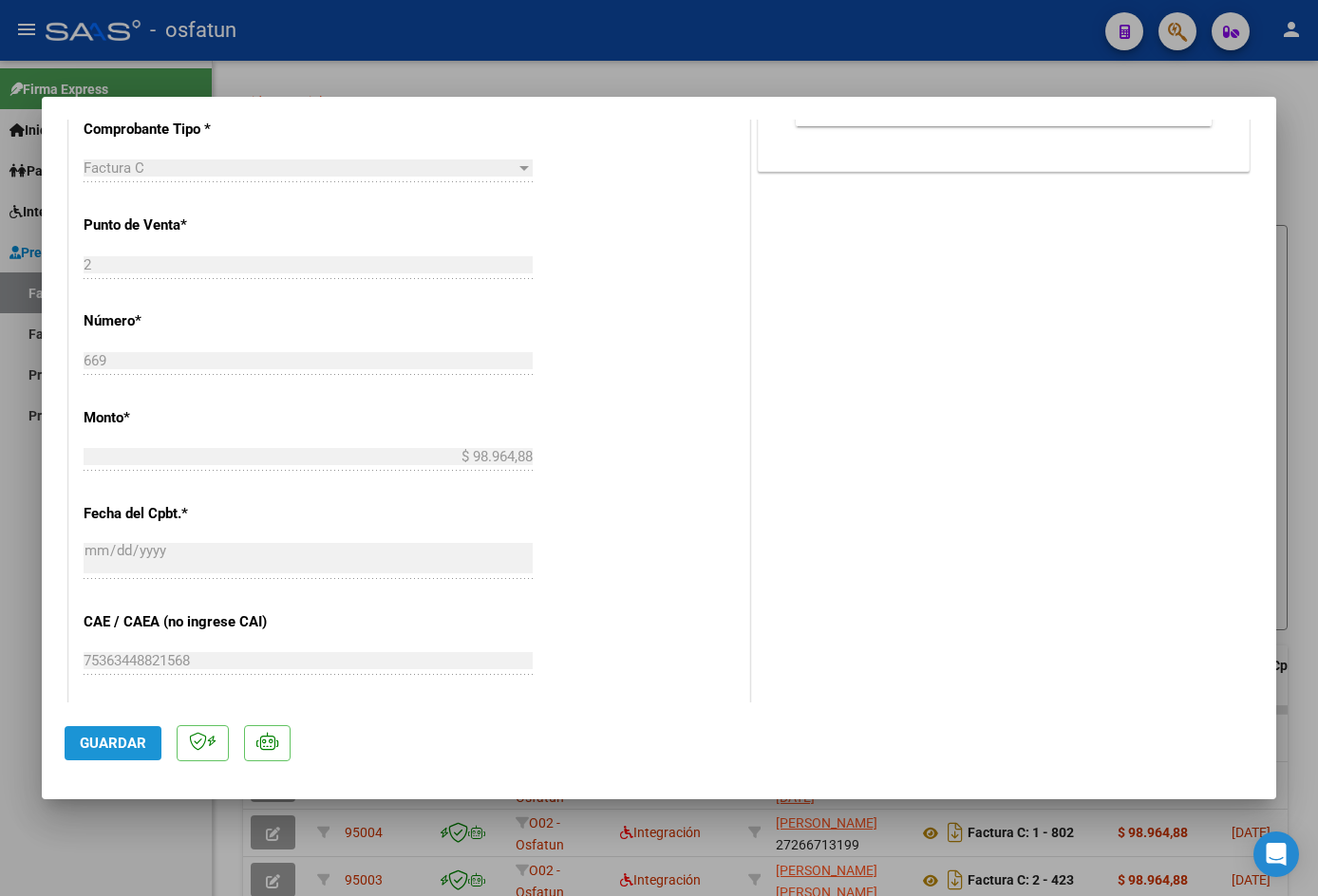
click at [105, 750] on span "Guardar" at bounding box center [113, 743] width 66 height 17
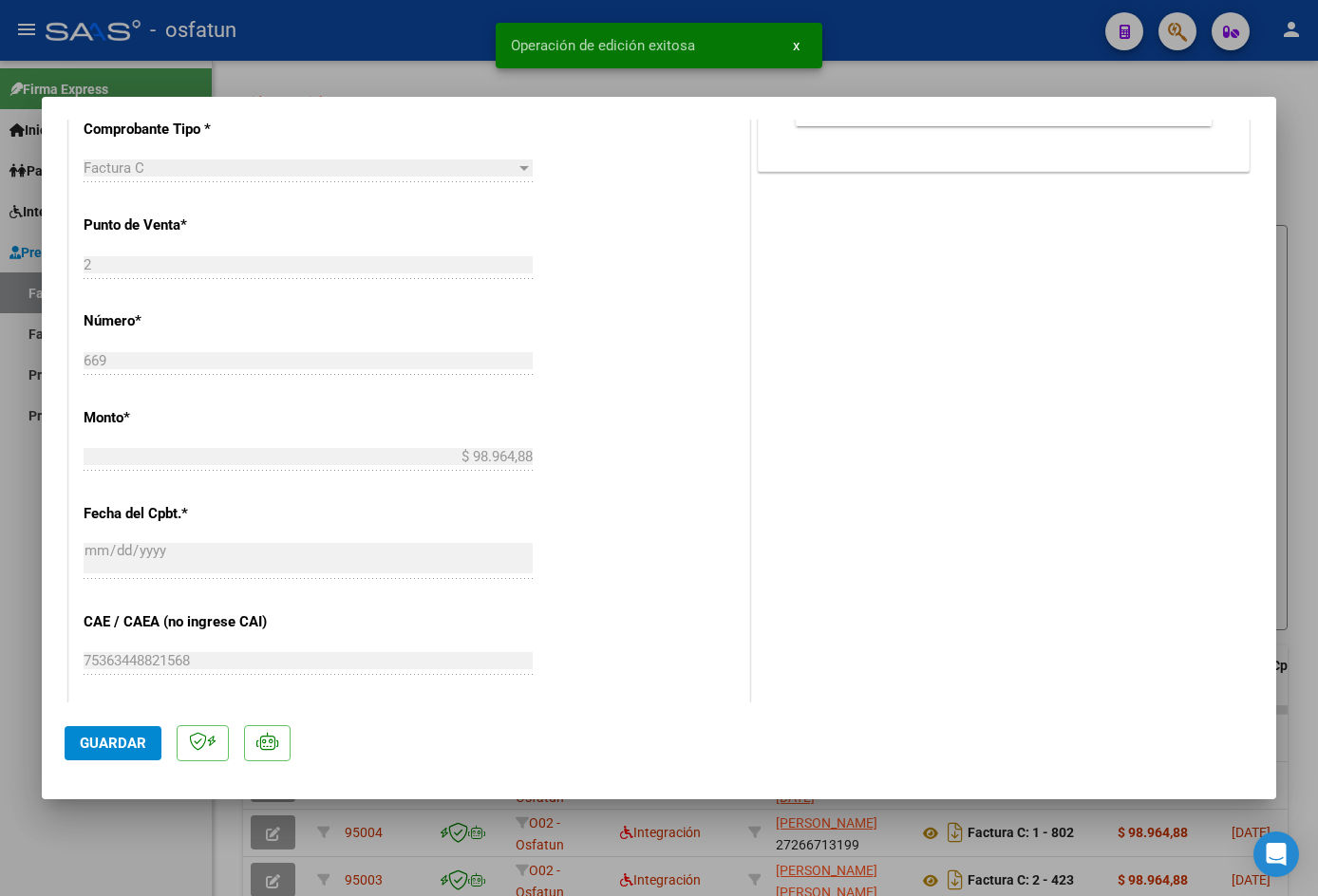
click at [352, 34] on div at bounding box center [659, 448] width 1318 height 896
type input "$ 0,00"
